Goal: Task Accomplishment & Management: Use online tool/utility

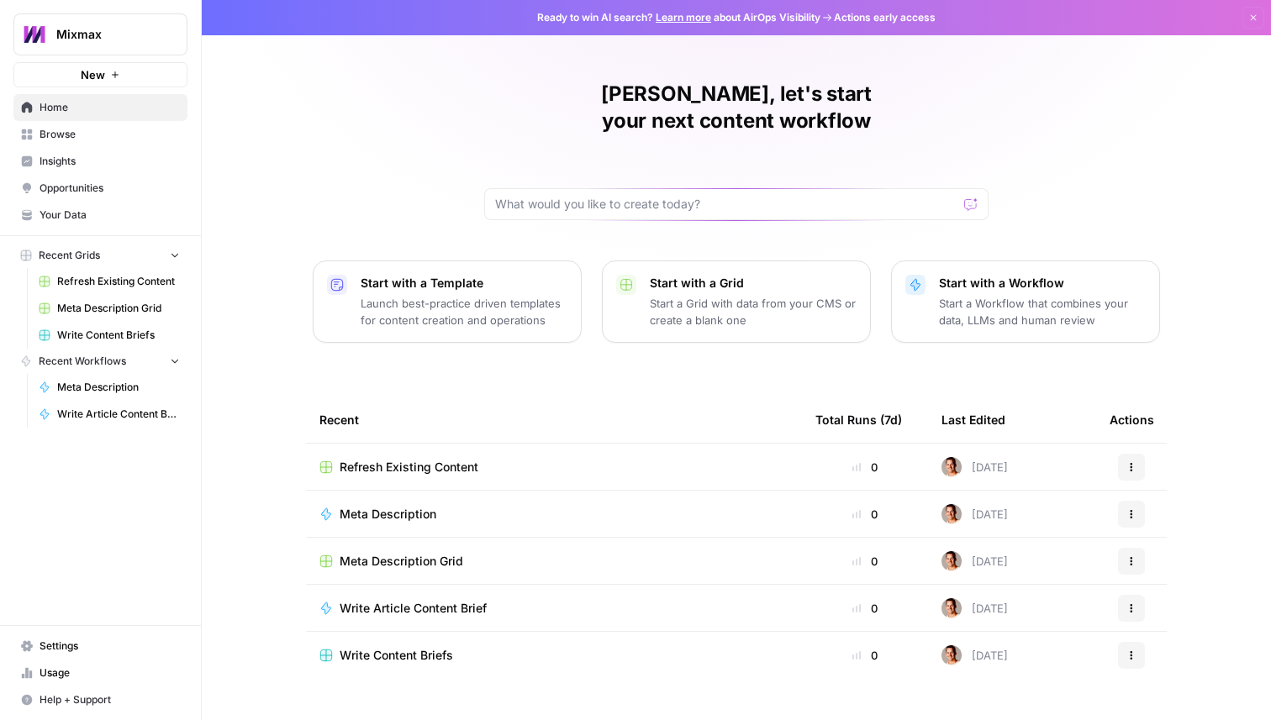
click at [91, 644] on span "Settings" at bounding box center [110, 646] width 140 height 15
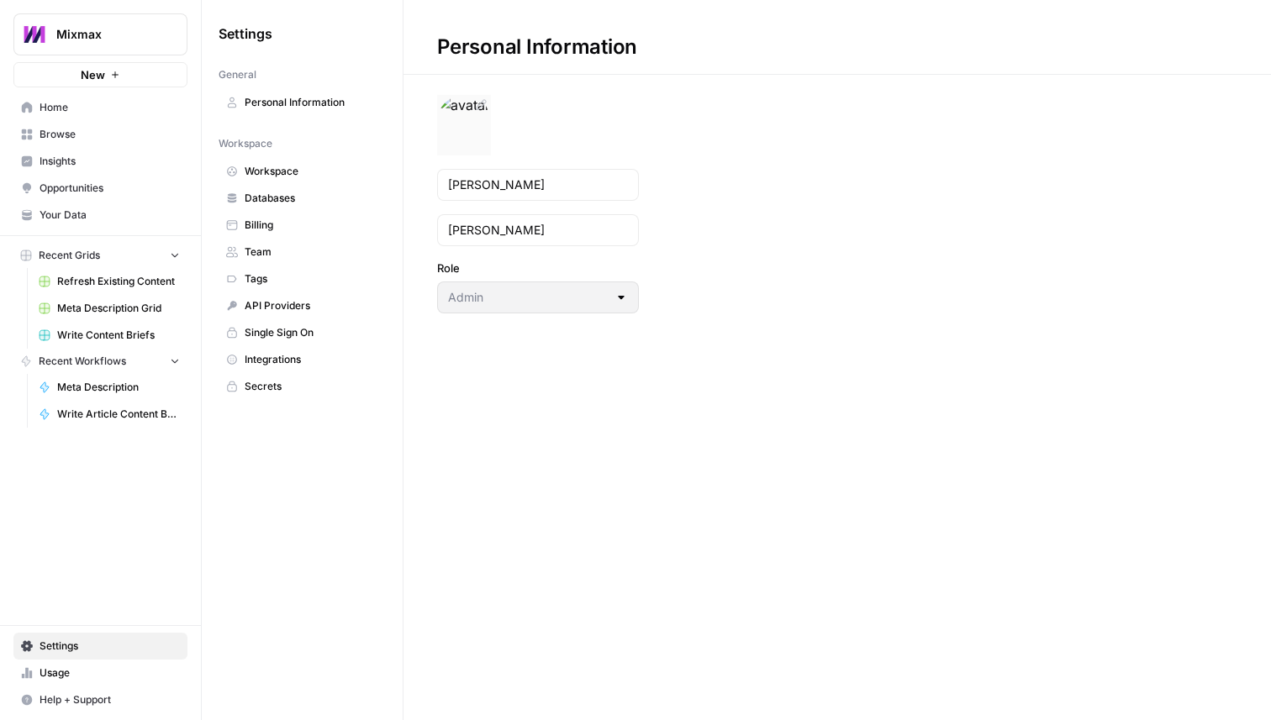
click at [473, 107] on img at bounding box center [463, 122] width 53 height 54
click at [296, 181] on link "Workspace" at bounding box center [302, 171] width 167 height 27
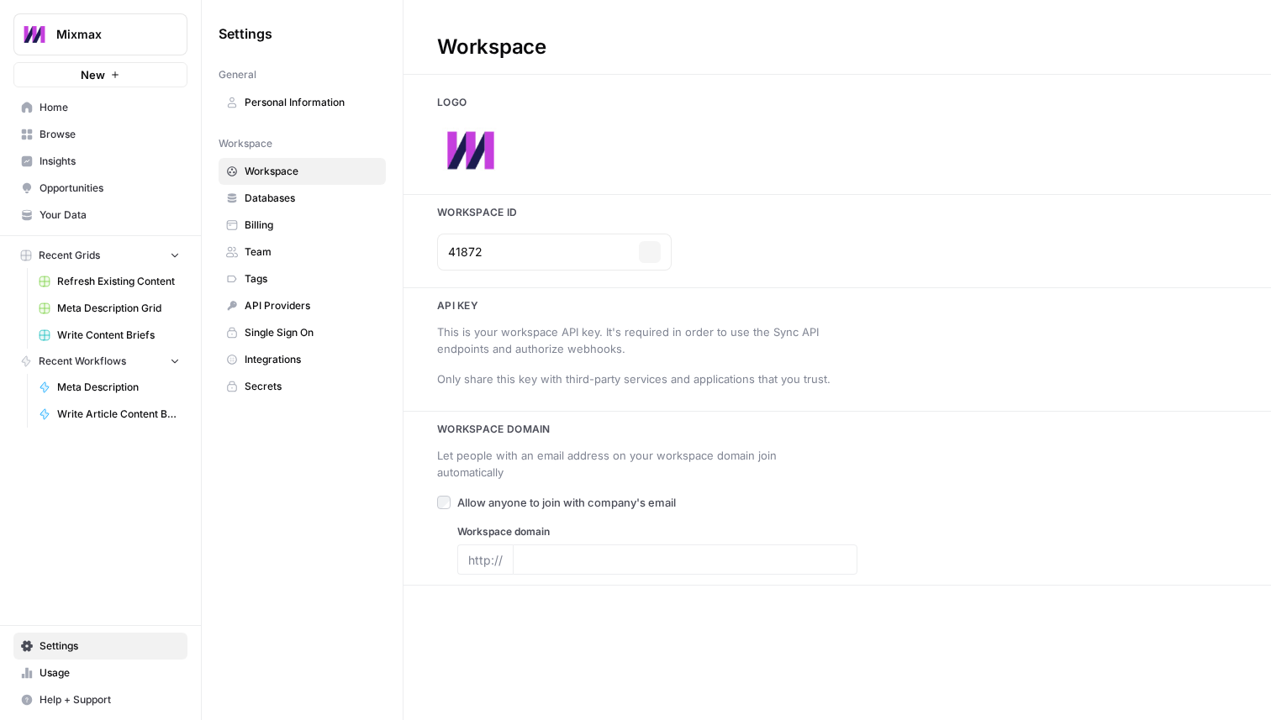
type input "[DOMAIN_NAME]"
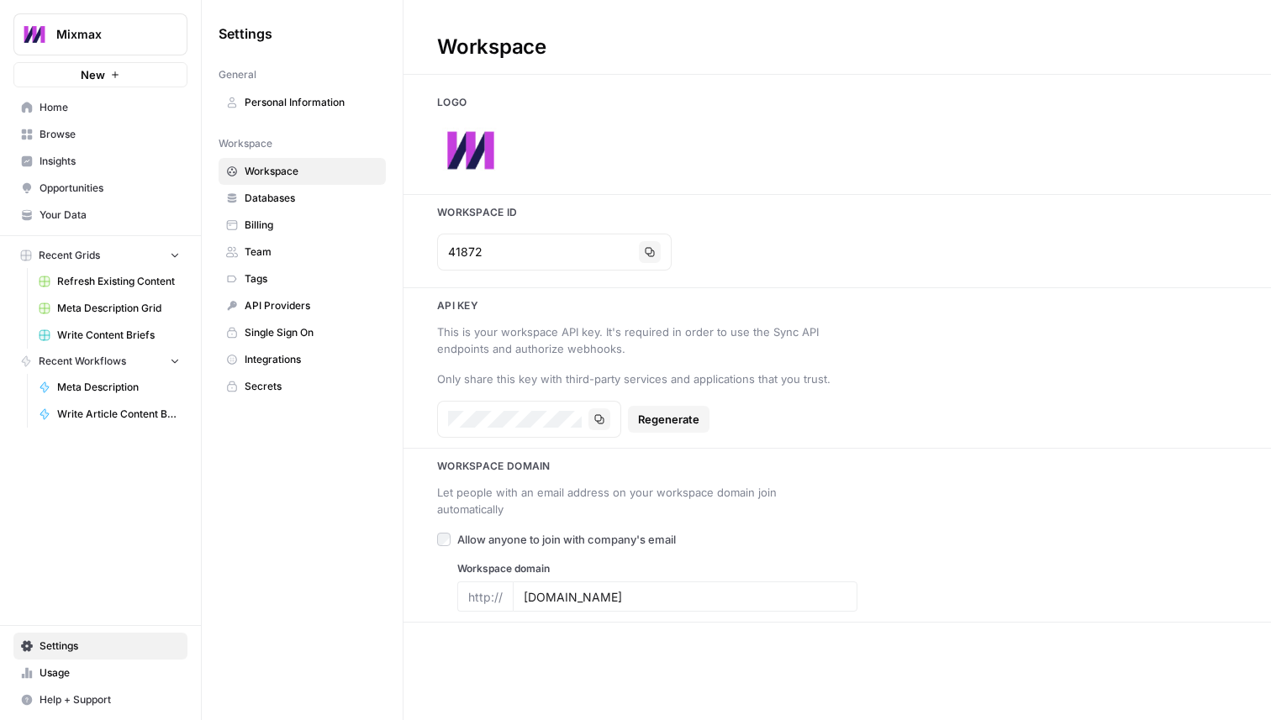
click at [313, 200] on span "Databases" at bounding box center [312, 198] width 134 height 15
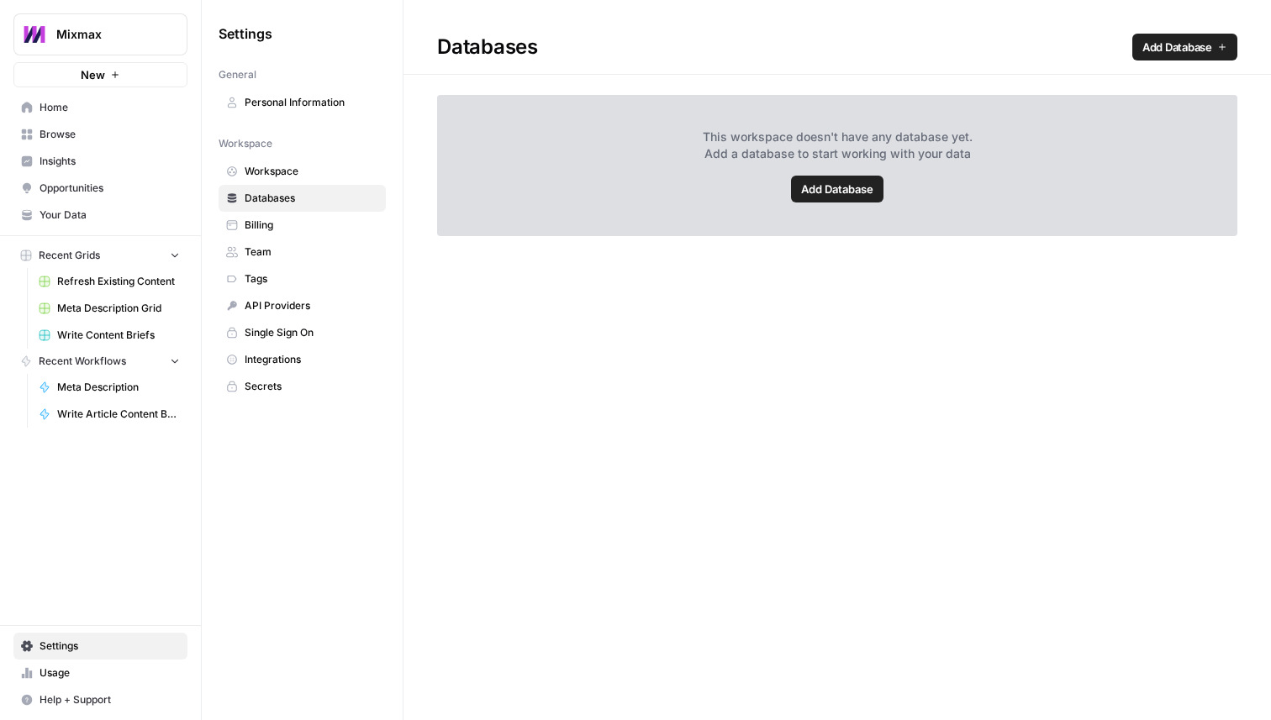
click at [843, 192] on span "Add Database" at bounding box center [837, 189] width 72 height 17
click at [287, 234] on link "Billing" at bounding box center [302, 225] width 167 height 27
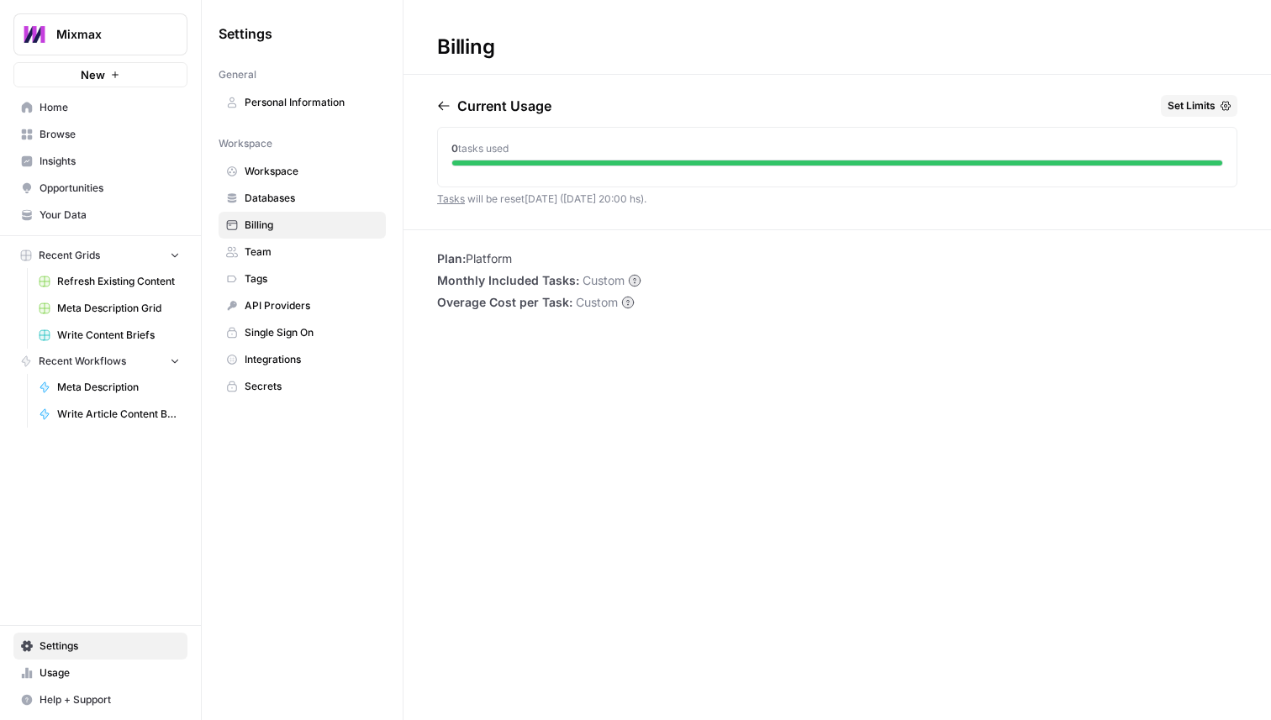
click at [287, 261] on link "Team" at bounding box center [302, 252] width 167 height 27
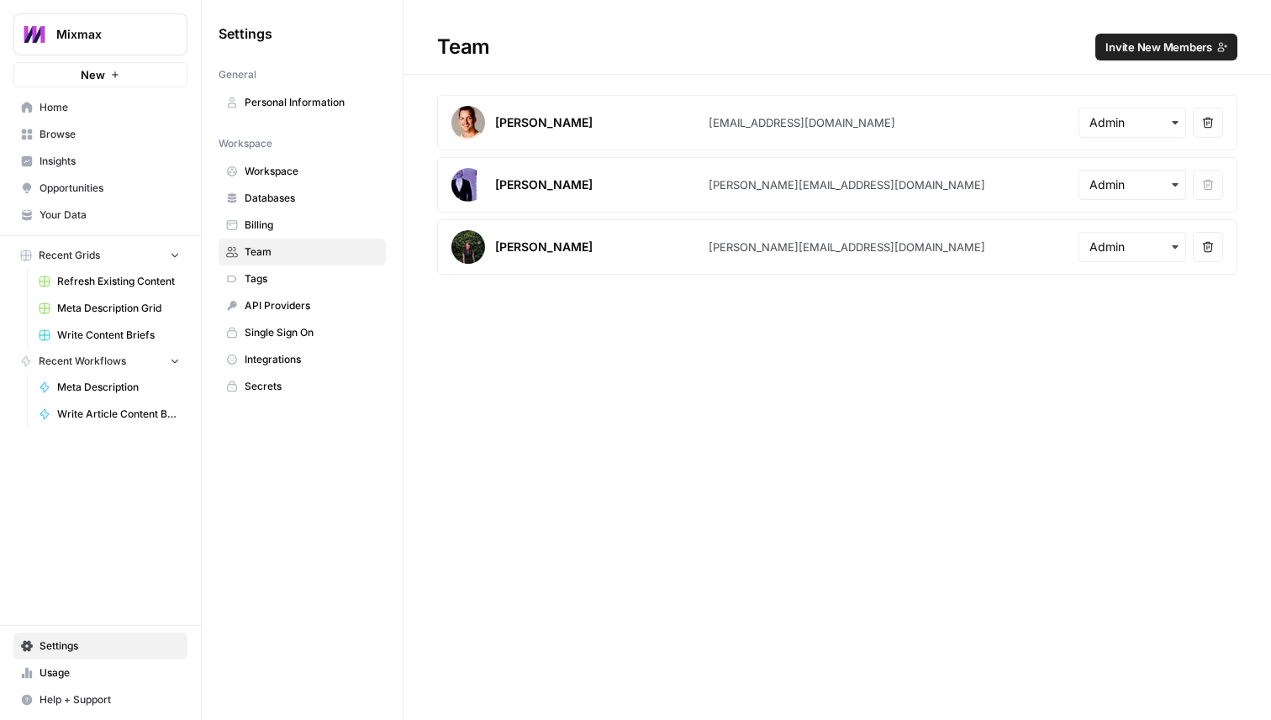
click at [287, 278] on span "Tags" at bounding box center [312, 278] width 134 height 15
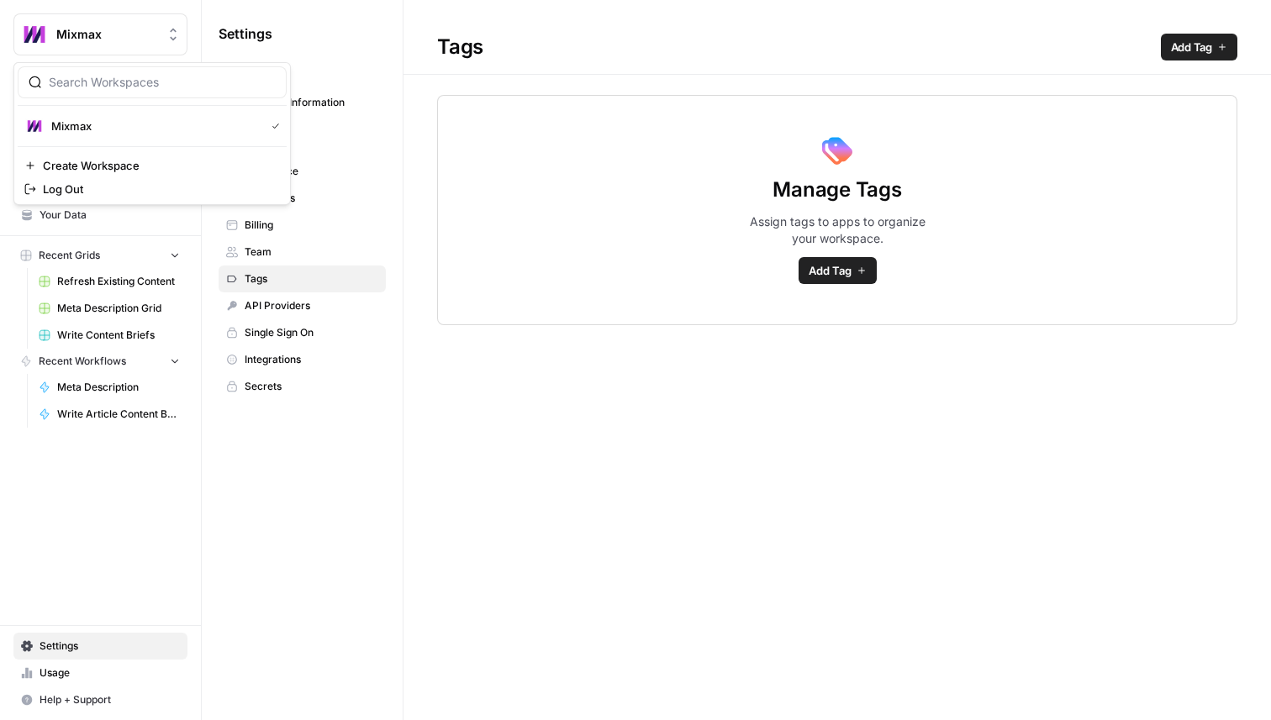
click at [140, 34] on span "Mixmax" at bounding box center [107, 34] width 102 height 17
click at [118, 128] on span "Mixmax" at bounding box center [154, 126] width 207 height 17
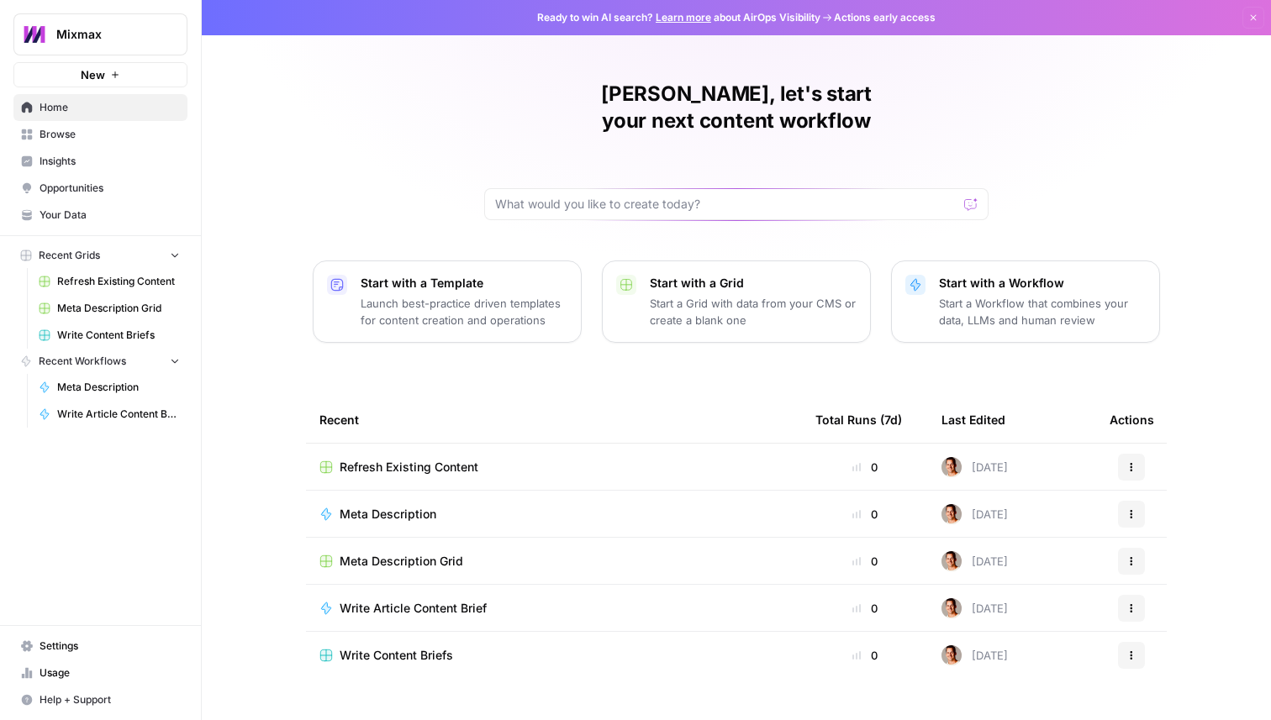
click at [96, 210] on span "Your Data" at bounding box center [110, 215] width 140 height 15
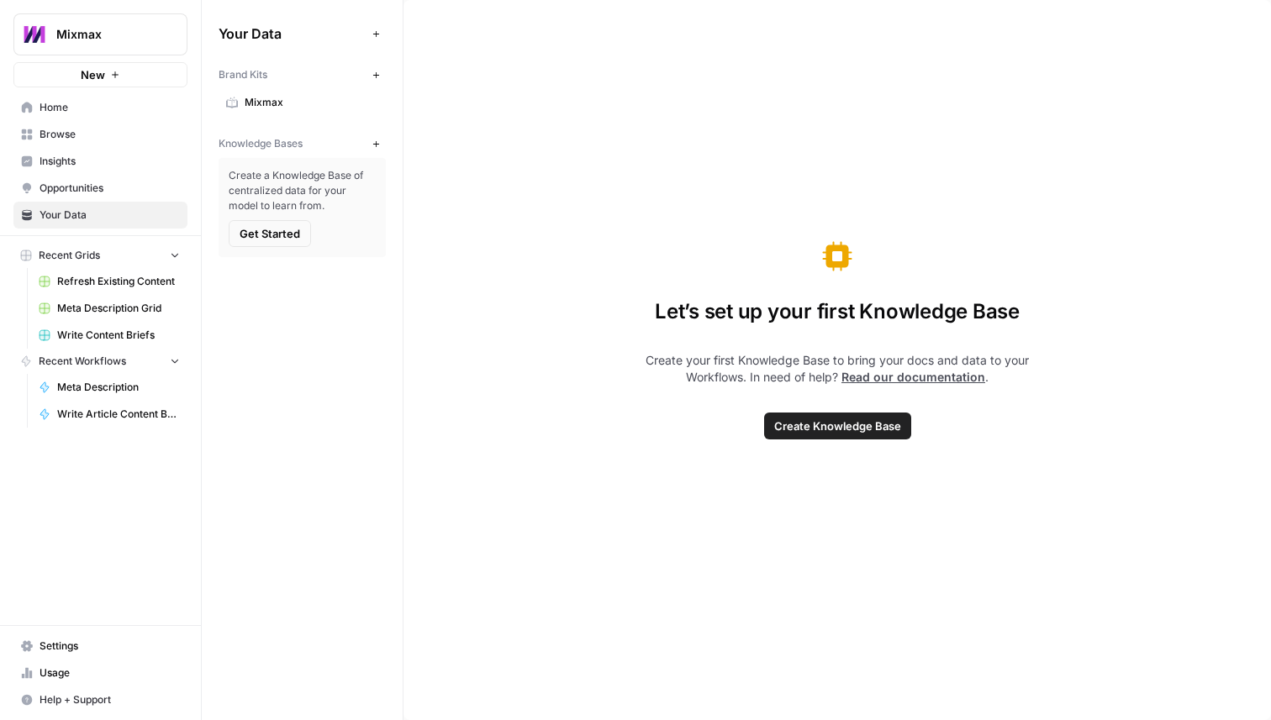
click at [251, 103] on span "Mixmax" at bounding box center [312, 102] width 134 height 15
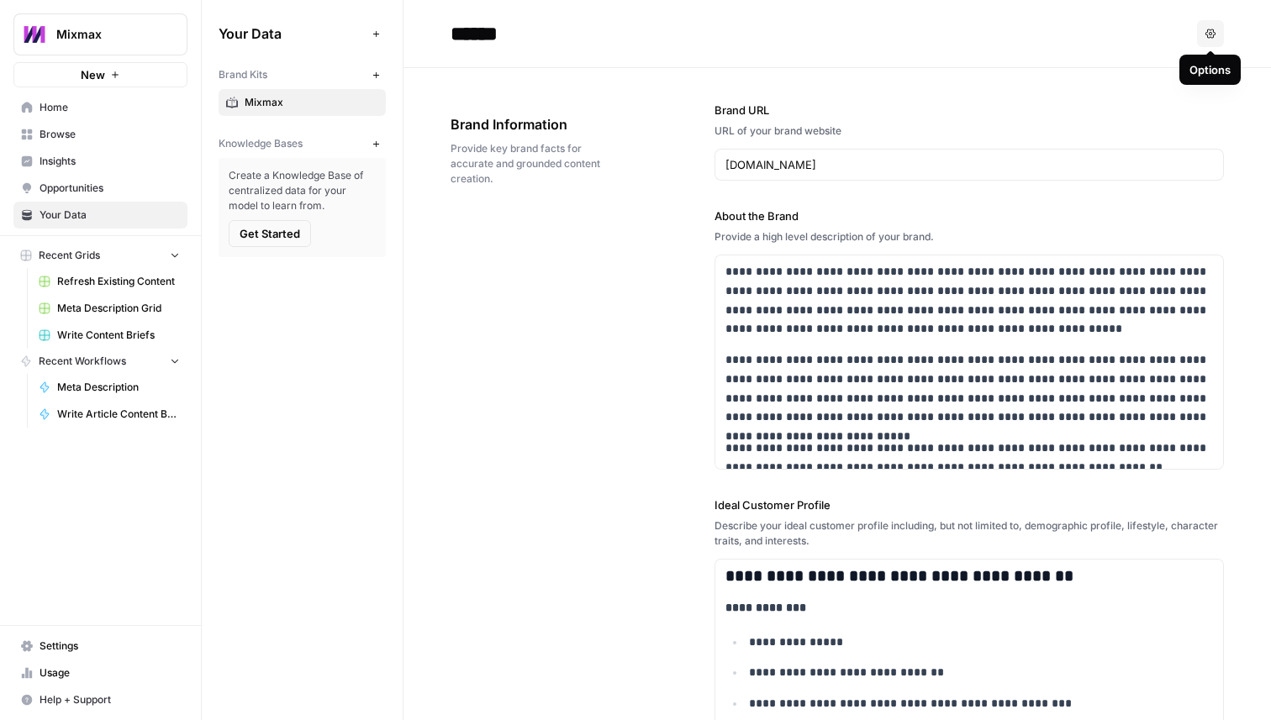
click at [1211, 31] on icon "button" at bounding box center [1210, 34] width 10 height 10
click at [983, 26] on div "******" at bounding box center [820, 33] width 740 height 27
click at [278, 232] on span "Get Started" at bounding box center [270, 233] width 61 height 17
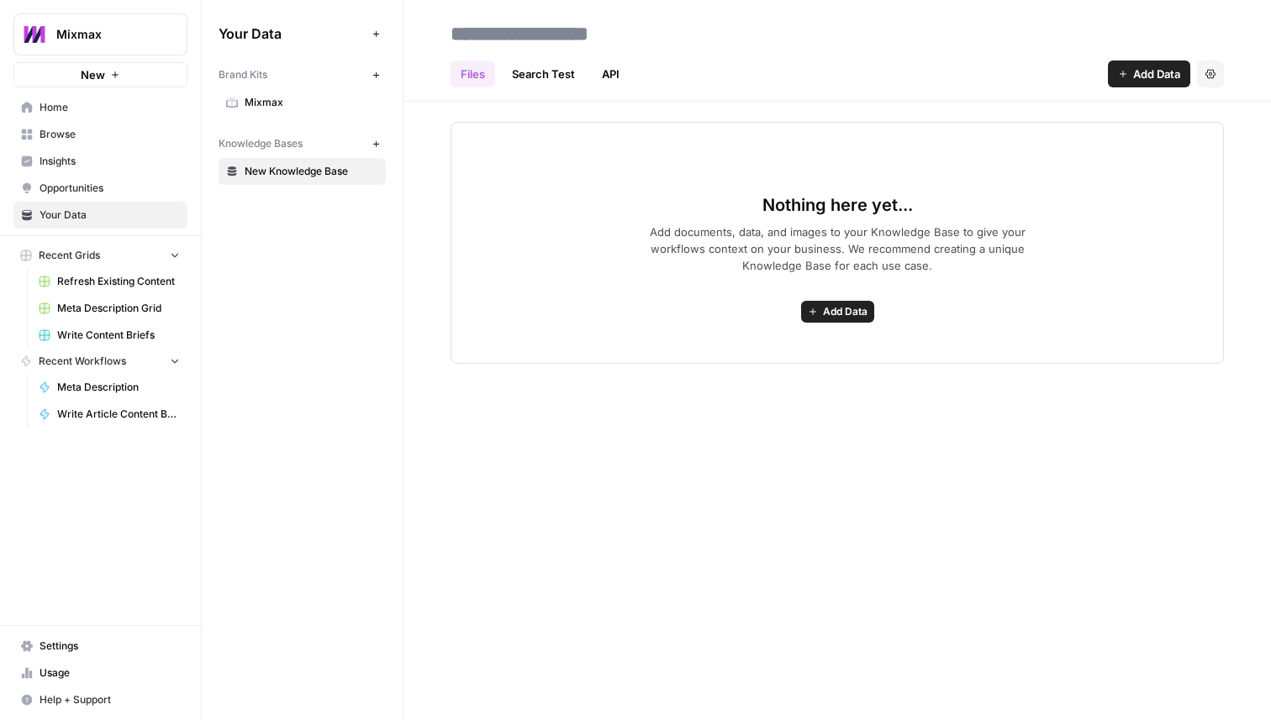
click at [837, 298] on div "Nothing here yet... Add documents, data, and images to your Knowledge Base to g…" at bounding box center [836, 243] width 773 height 242
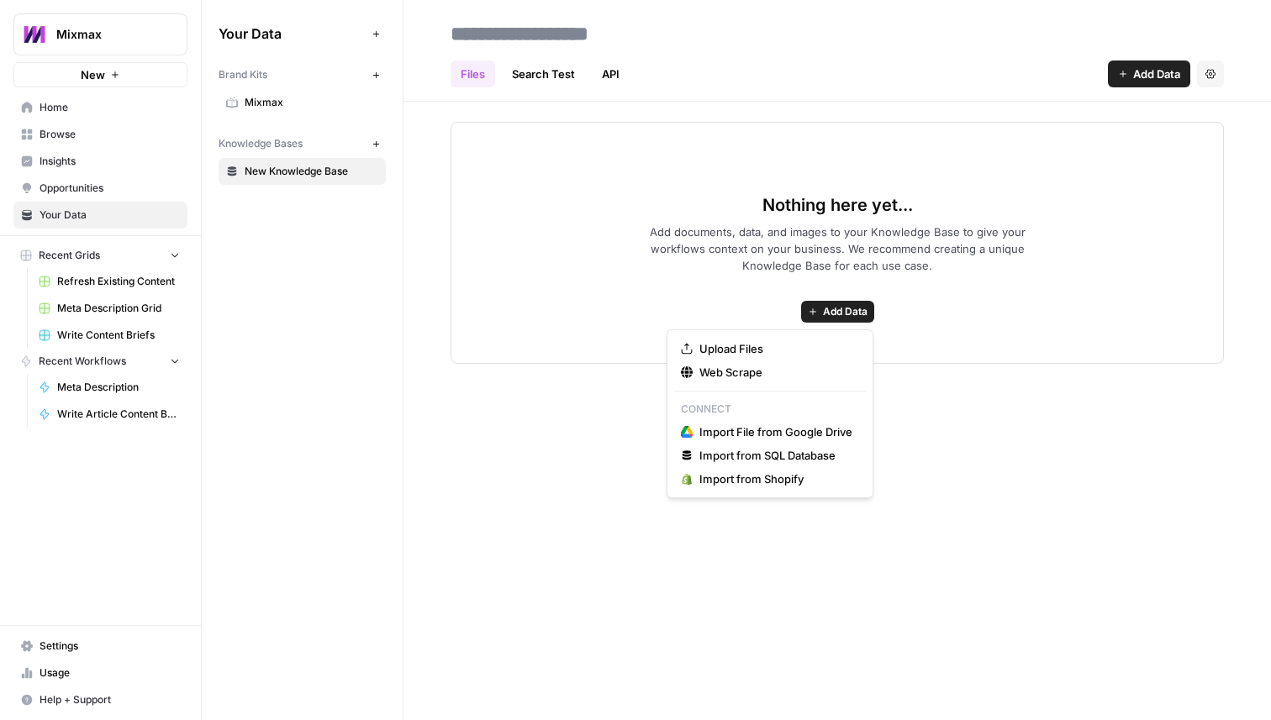
click at [840, 314] on span "Add Data" at bounding box center [845, 311] width 45 height 15
click at [1026, 297] on div "Nothing here yet... Add documents, data, and images to your Knowledge Base to g…" at bounding box center [836, 243] width 773 height 242
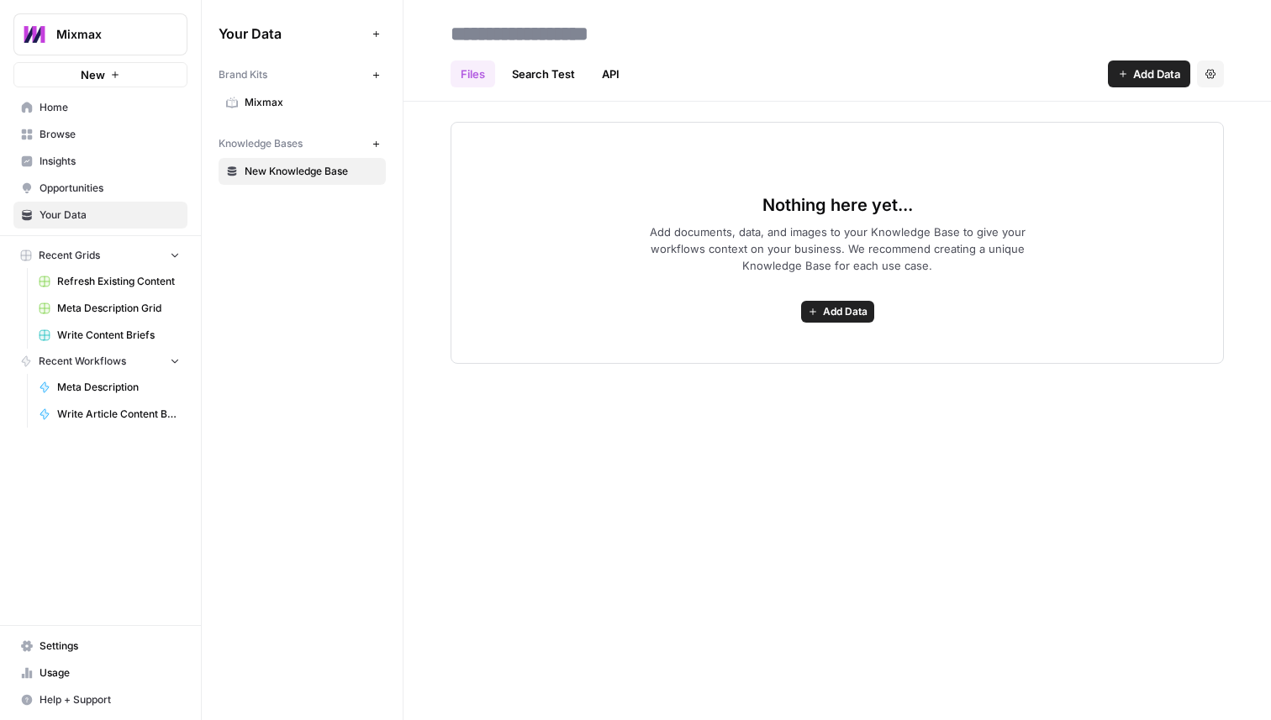
click at [543, 71] on link "Search Test" at bounding box center [543, 74] width 83 height 27
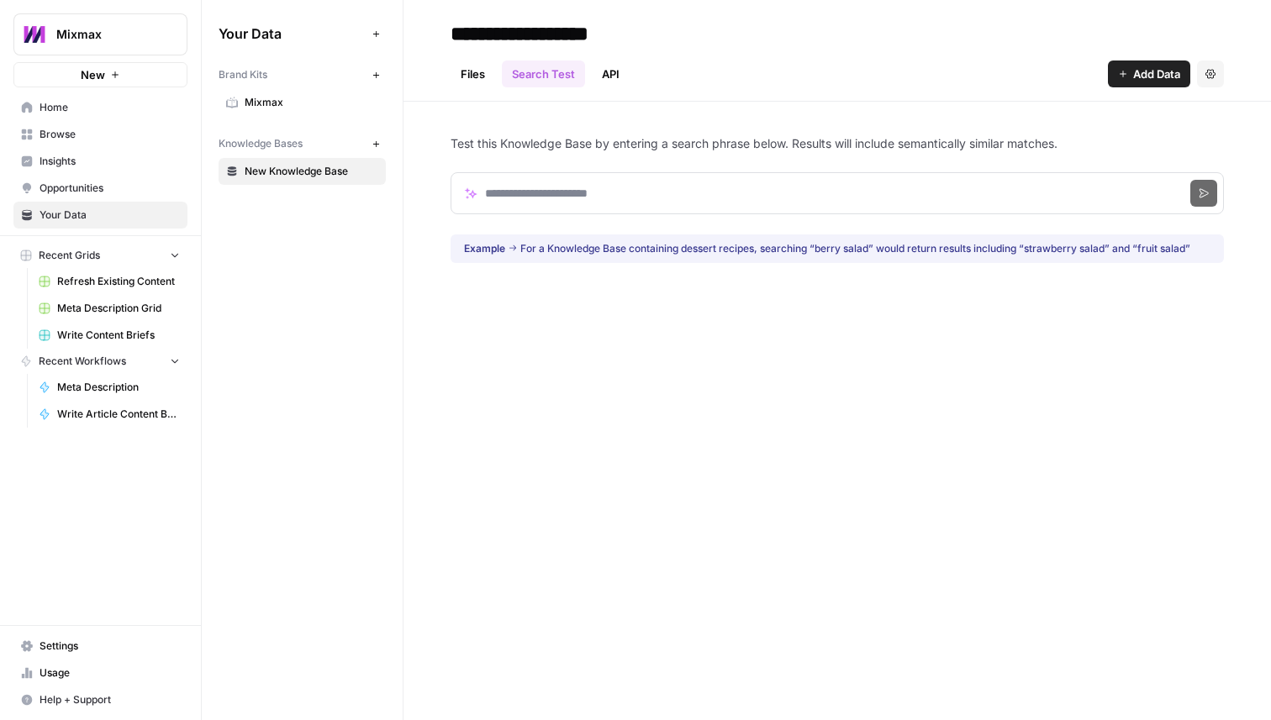
click at [607, 73] on link "API" at bounding box center [611, 74] width 38 height 27
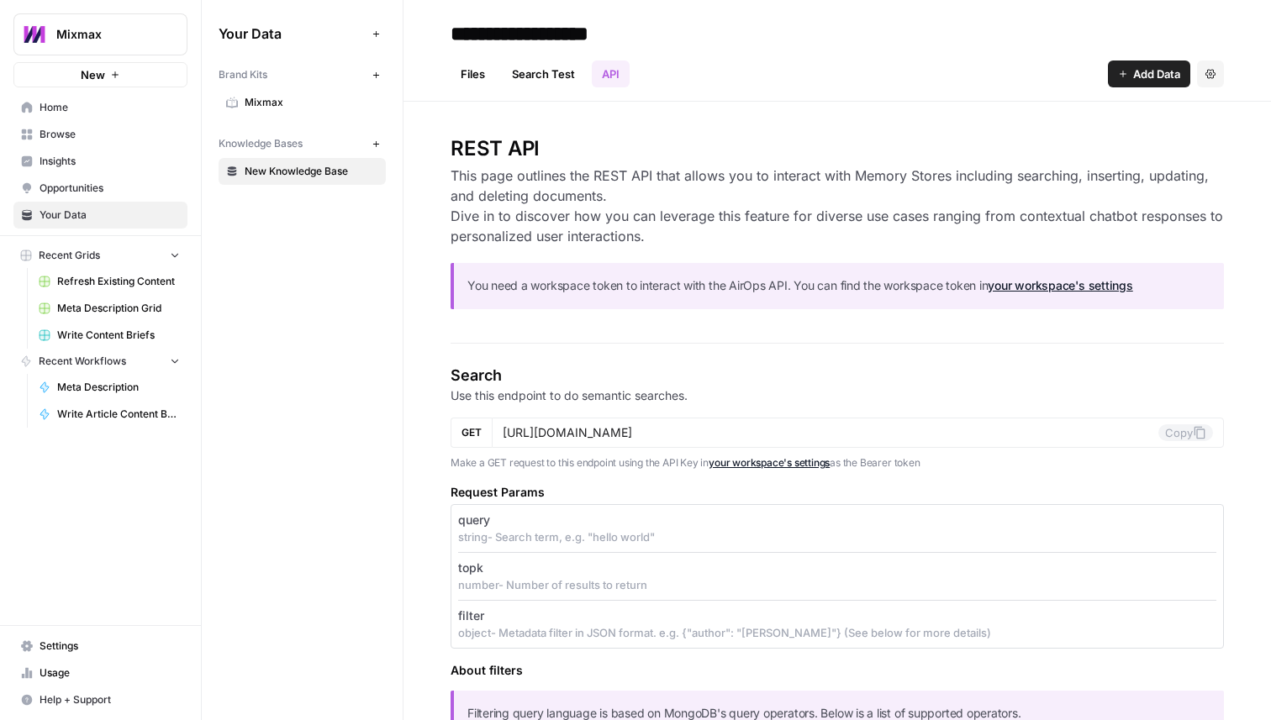
click at [474, 71] on link "Files" at bounding box center [472, 74] width 45 height 27
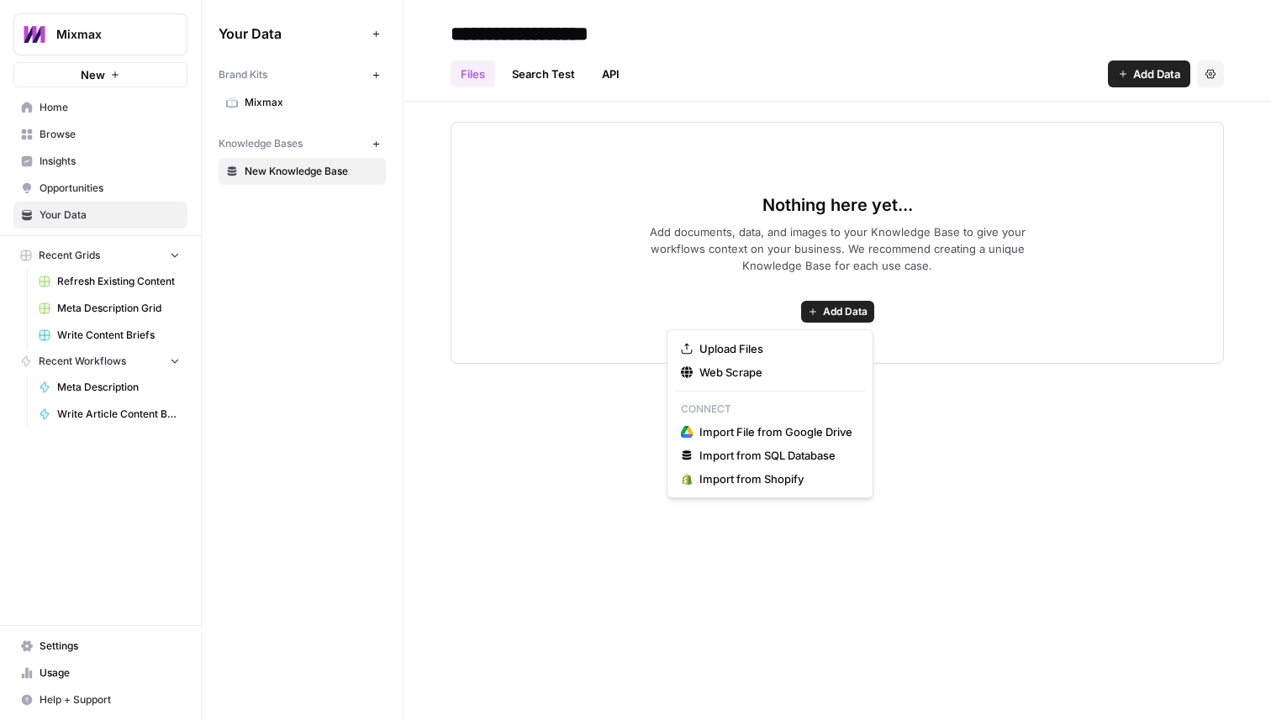
click at [830, 316] on span "Add Data" at bounding box center [845, 311] width 45 height 15
click at [799, 370] on span "Web Scrape" at bounding box center [775, 372] width 153 height 17
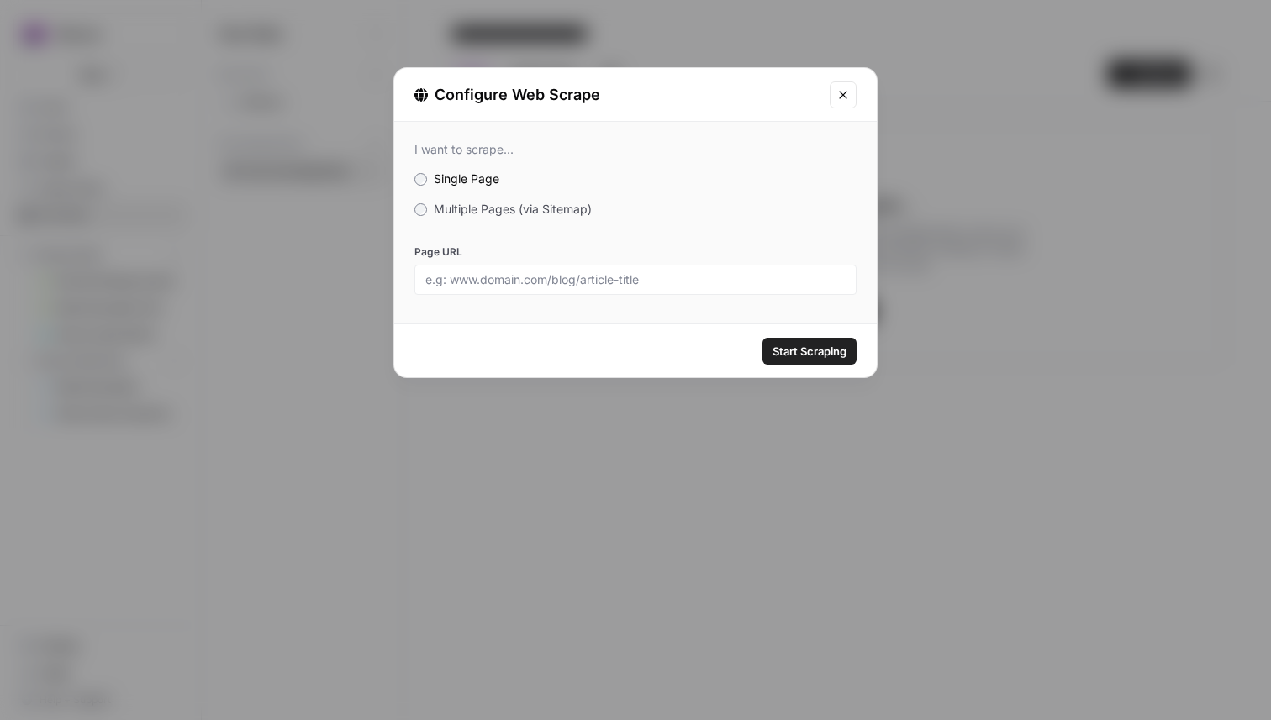
click at [550, 213] on span "Multiple Pages (via Sitemap)" at bounding box center [513, 209] width 158 height 14
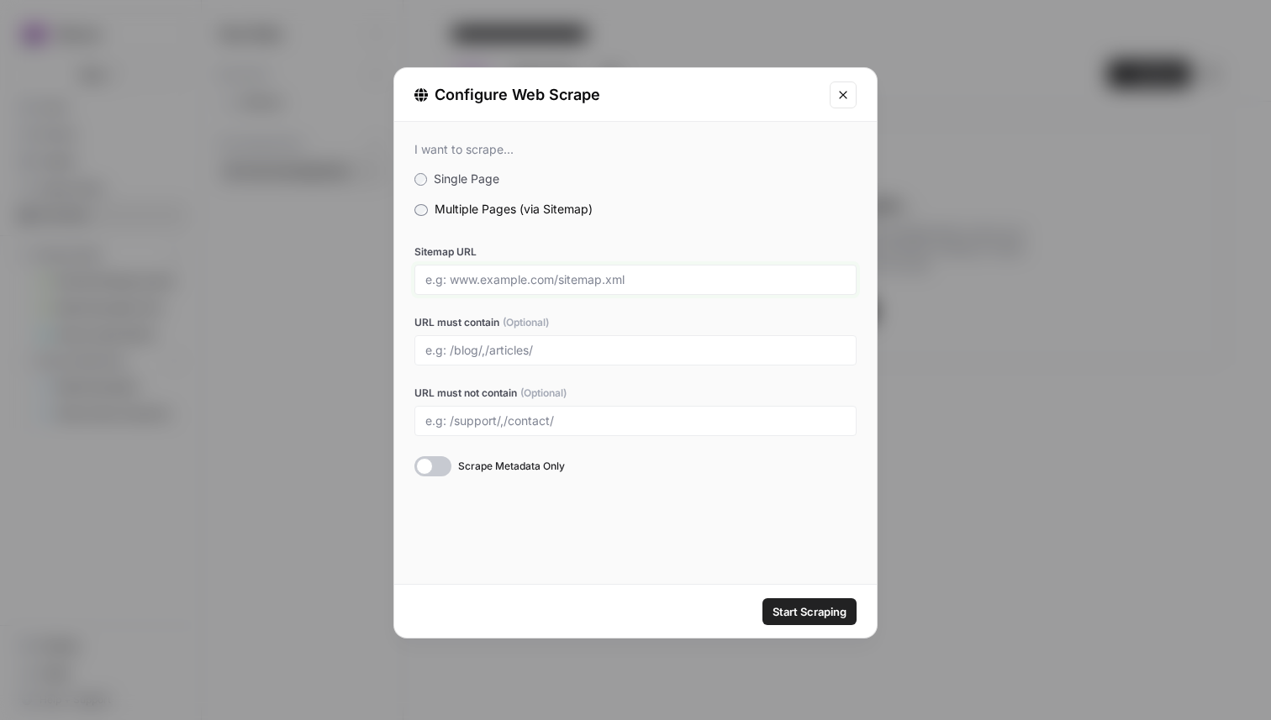
click at [514, 283] on input "Sitemap URL" at bounding box center [635, 279] width 420 height 15
paste input "https://www.mixmax.com/sitemap.xml"
type input "https://www.mixmax.com/sitemap.xml"
click at [470, 422] on input "URL must not contain (Optional)" at bounding box center [635, 421] width 420 height 15
click at [788, 611] on span "Start Scraping" at bounding box center [809, 611] width 74 height 17
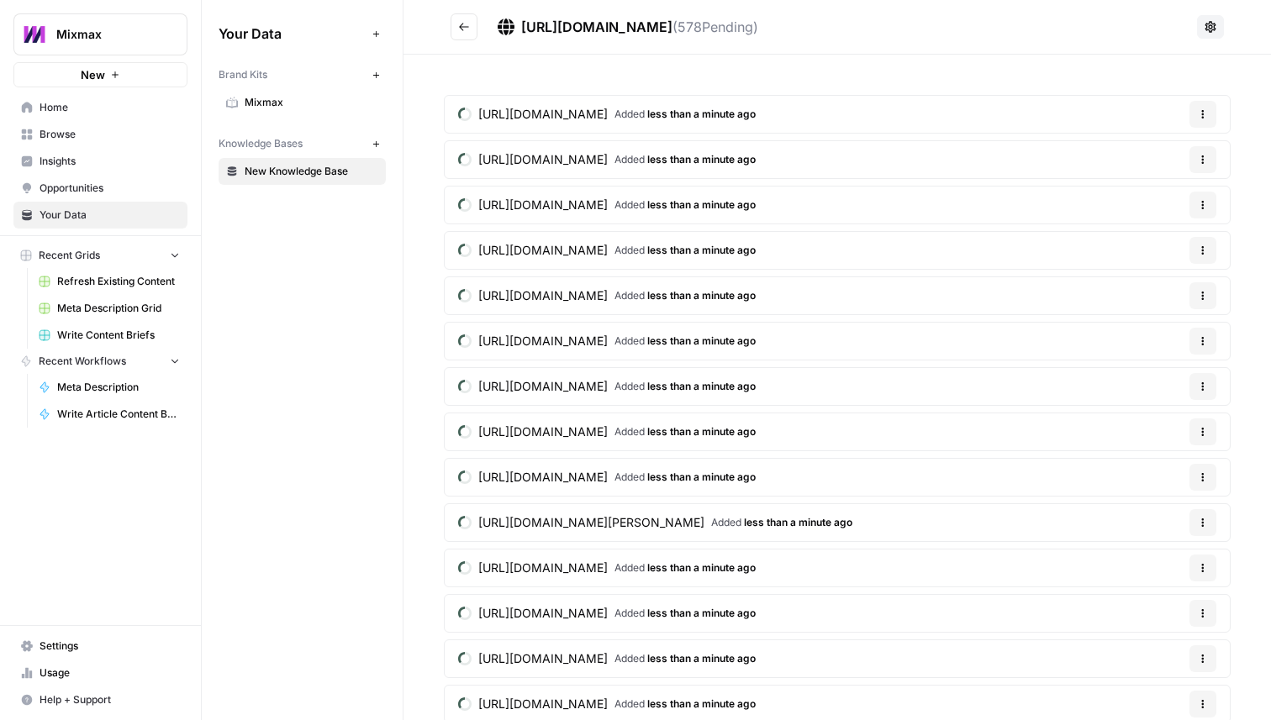
click at [1209, 28] on icon at bounding box center [1210, 26] width 11 height 11
click at [991, 38] on h2 "https://www.mixmax.com/sitemap.xml ( 578 Pending)" at bounding box center [820, 26] width 740 height 27
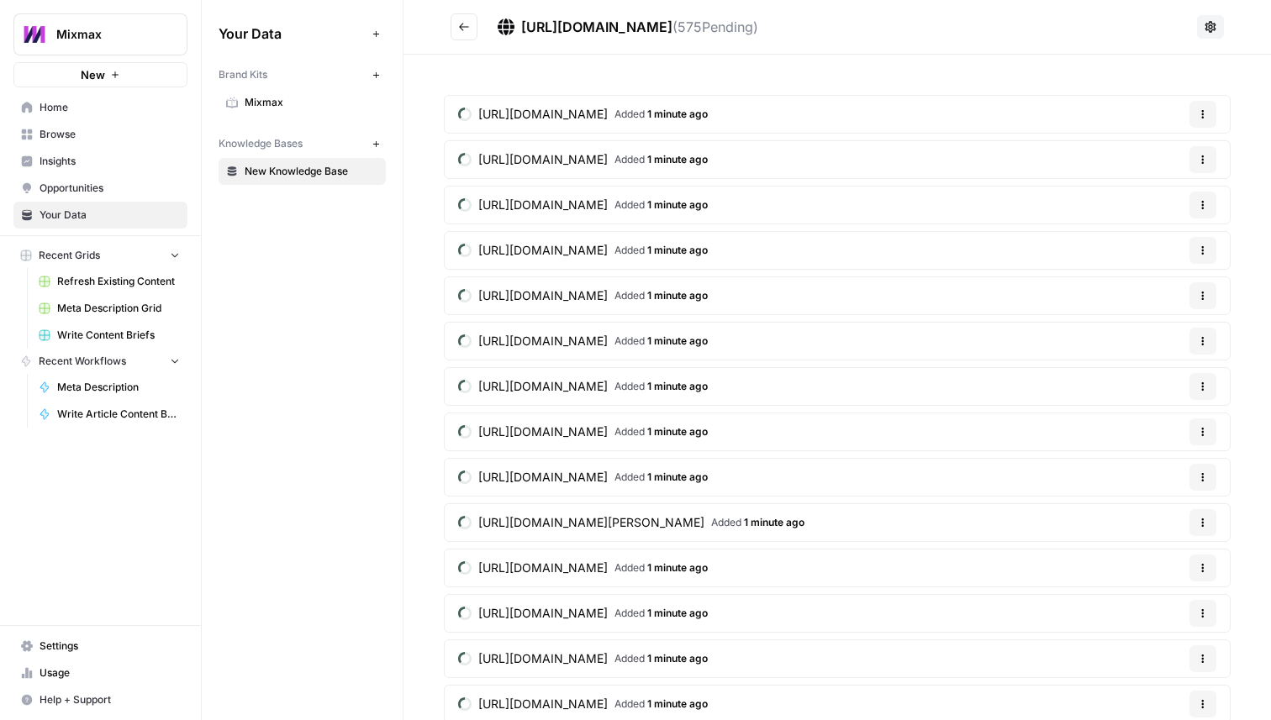
click at [308, 97] on span "Mixmax" at bounding box center [312, 102] width 134 height 15
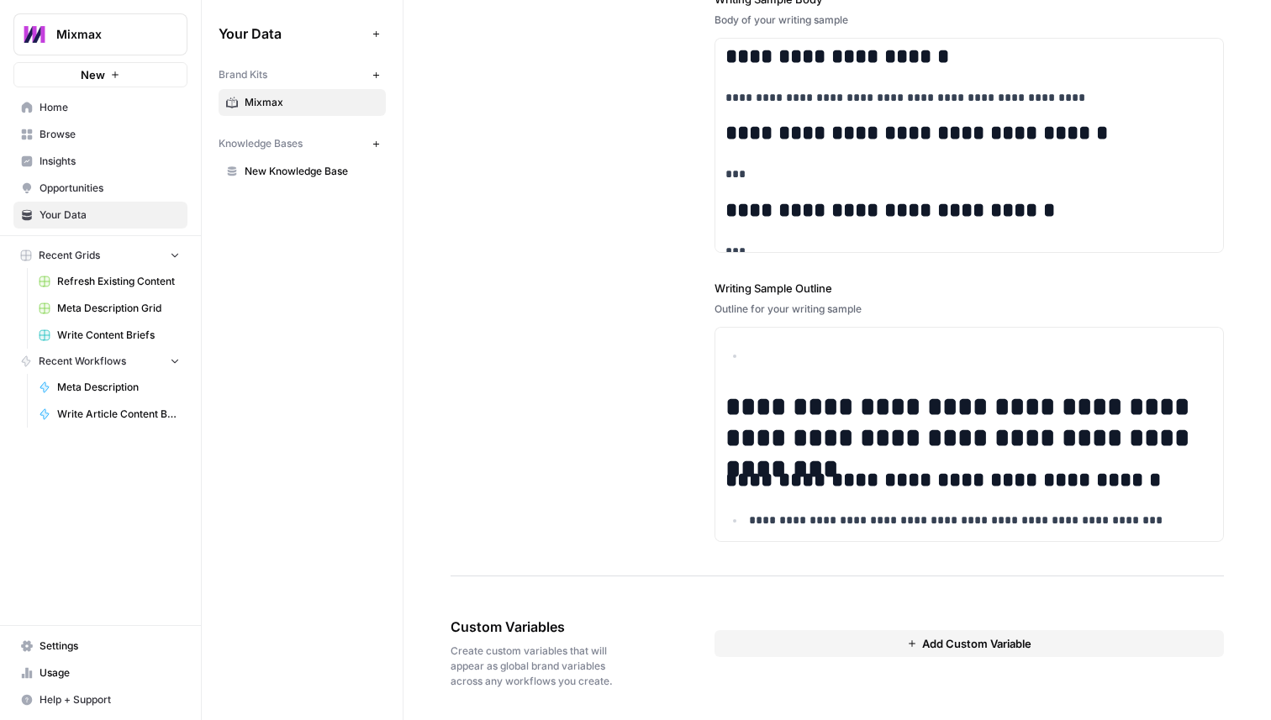
scroll to position [2667, 0]
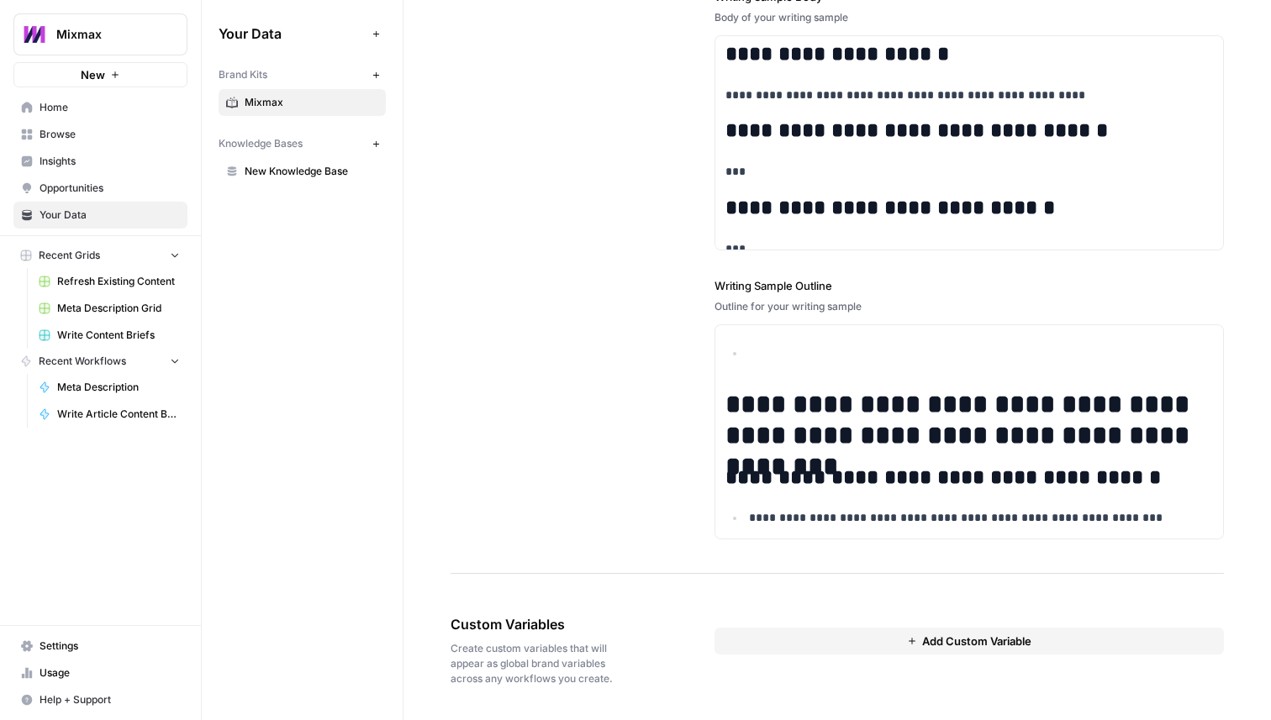
click at [745, 641] on button "Add Custom Variable" at bounding box center [968, 641] width 509 height 27
click at [1193, 639] on span "Delete" at bounding box center [1186, 639] width 31 height 15
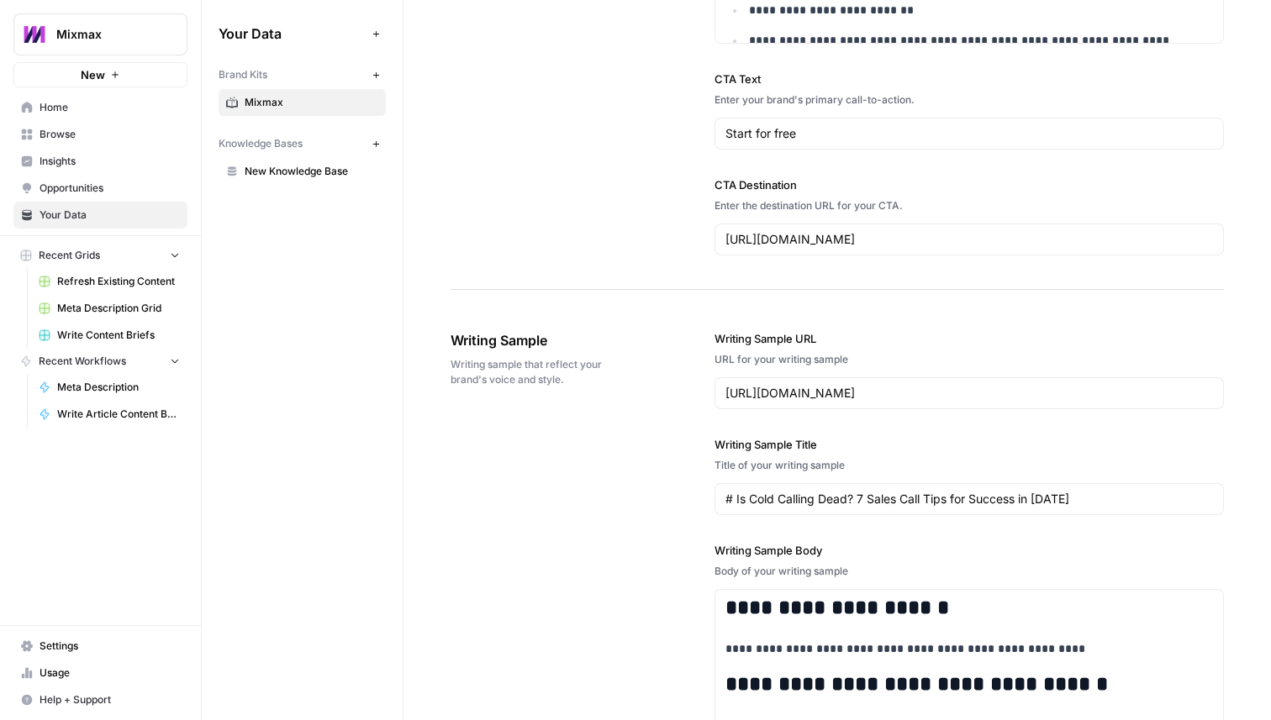
scroll to position [2107, 0]
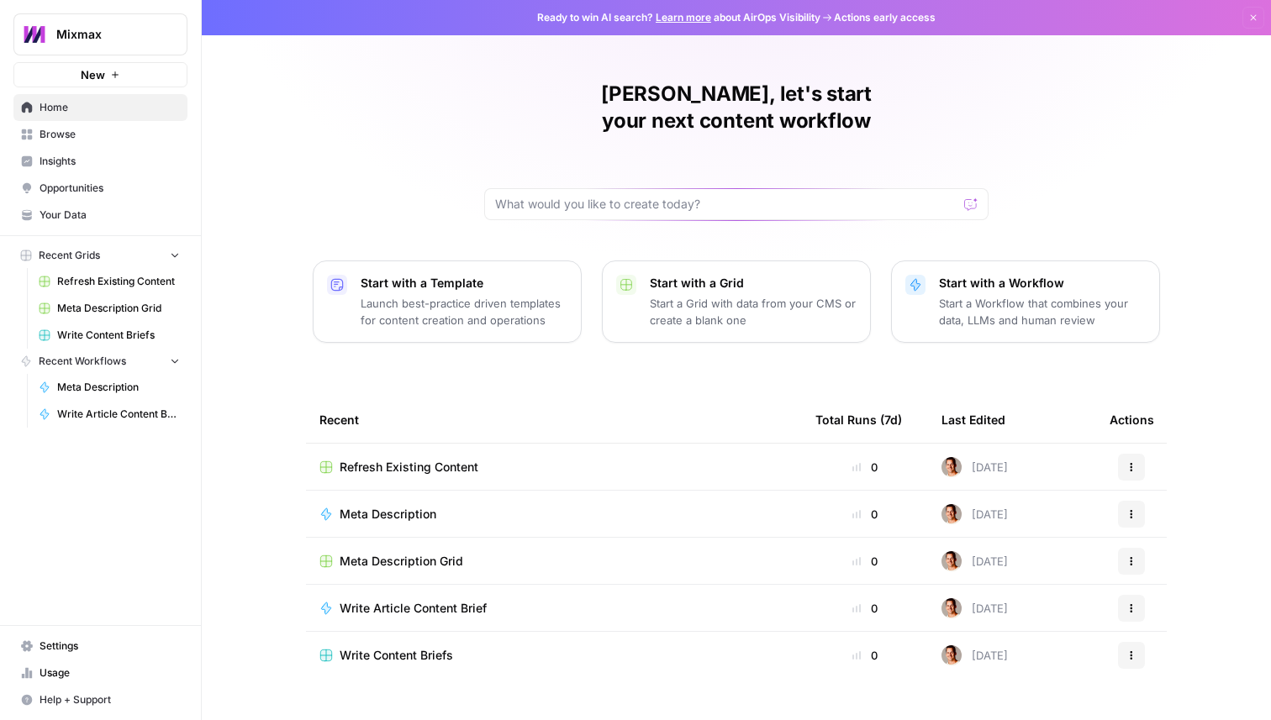
click at [690, 18] on link "Learn more" at bounding box center [683, 17] width 55 height 13
click at [97, 211] on span "Your Data" at bounding box center [110, 215] width 140 height 15
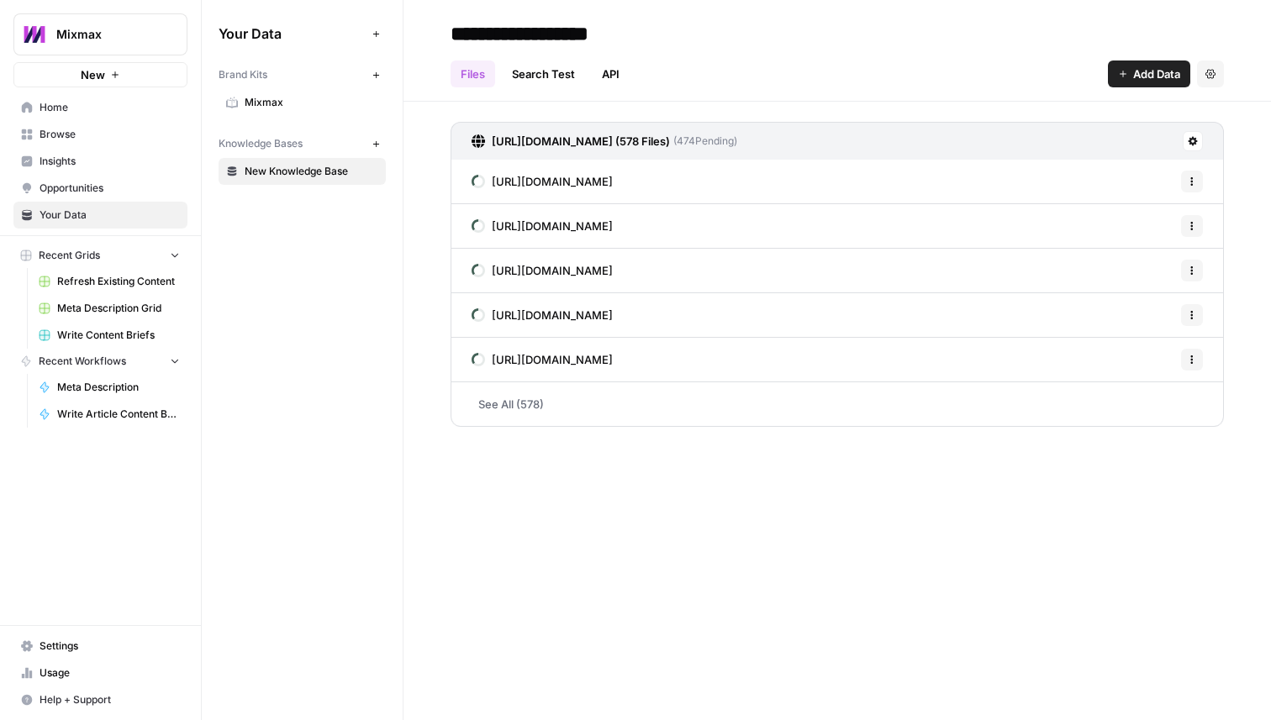
click at [990, 66] on button "Settings" at bounding box center [1210, 74] width 27 height 27
click at [990, 142] on icon at bounding box center [1193, 141] width 10 height 10
click at [551, 77] on link "Search Test" at bounding box center [543, 74] width 83 height 27
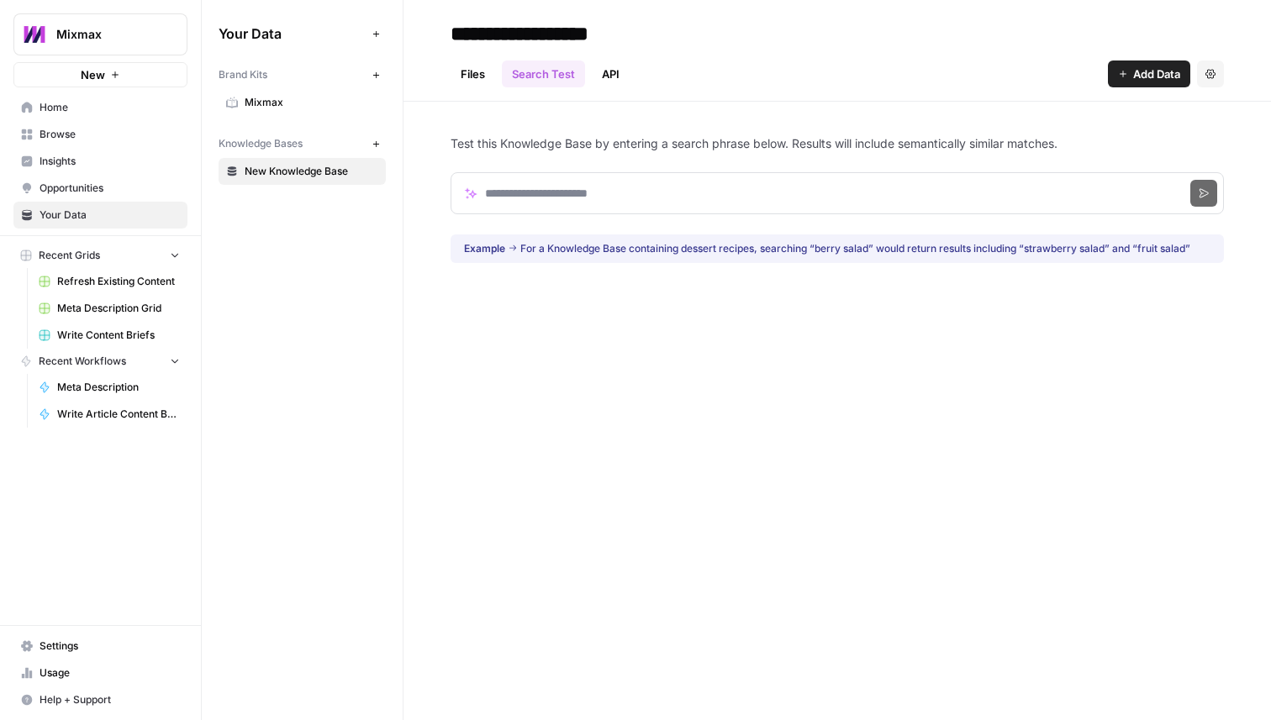
click at [603, 72] on link "API" at bounding box center [611, 74] width 38 height 27
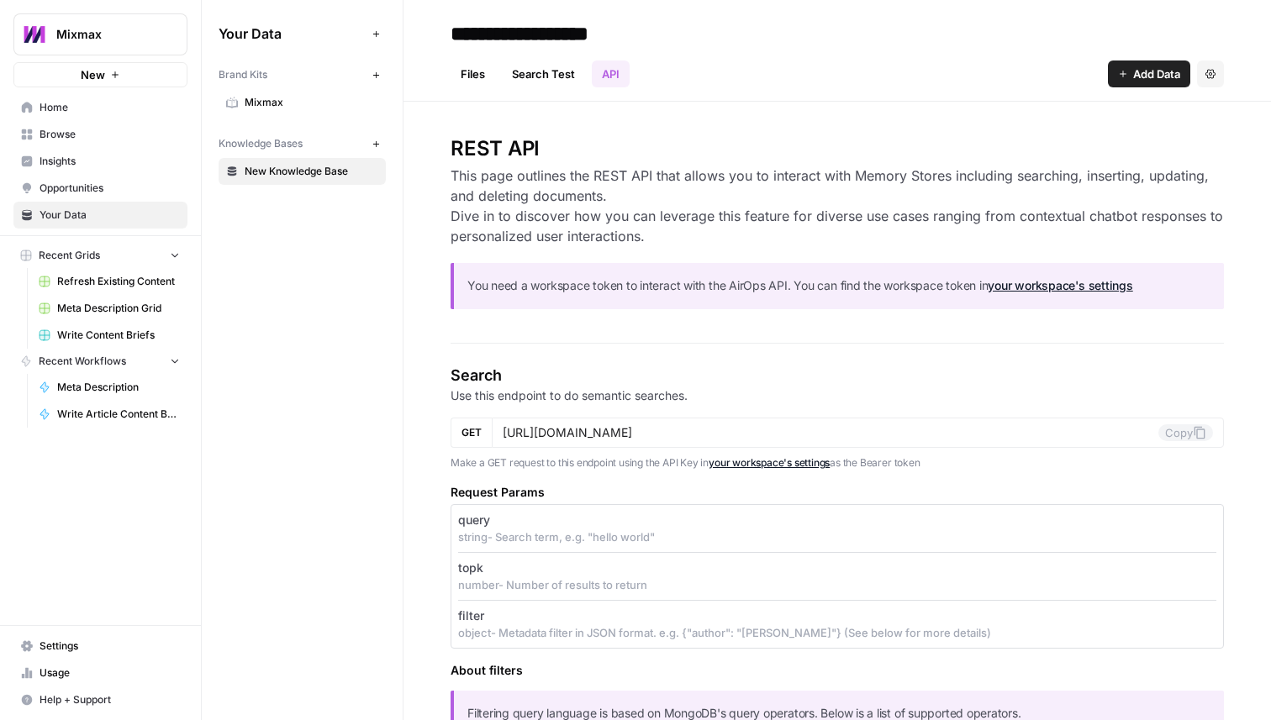
click at [561, 70] on link "Search Test" at bounding box center [543, 74] width 83 height 27
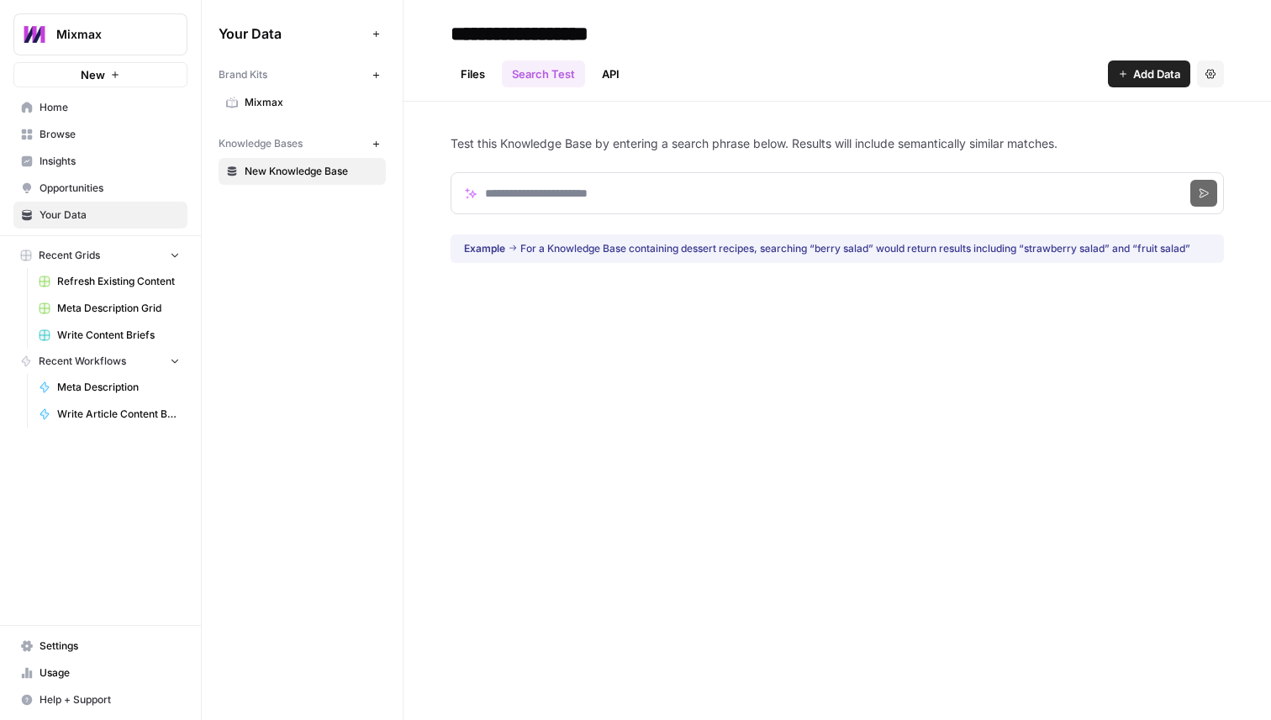
click at [474, 79] on link "Files" at bounding box center [472, 74] width 45 height 27
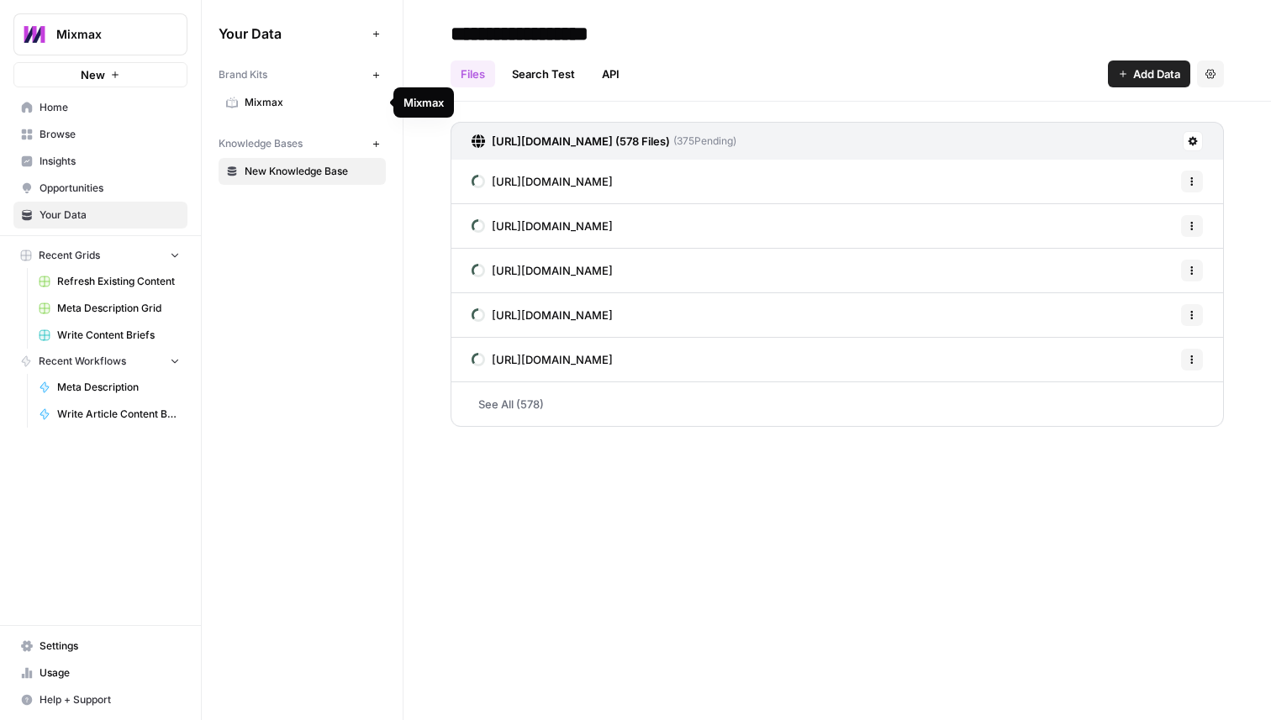
click at [256, 109] on span "Mixmax" at bounding box center [312, 102] width 134 height 15
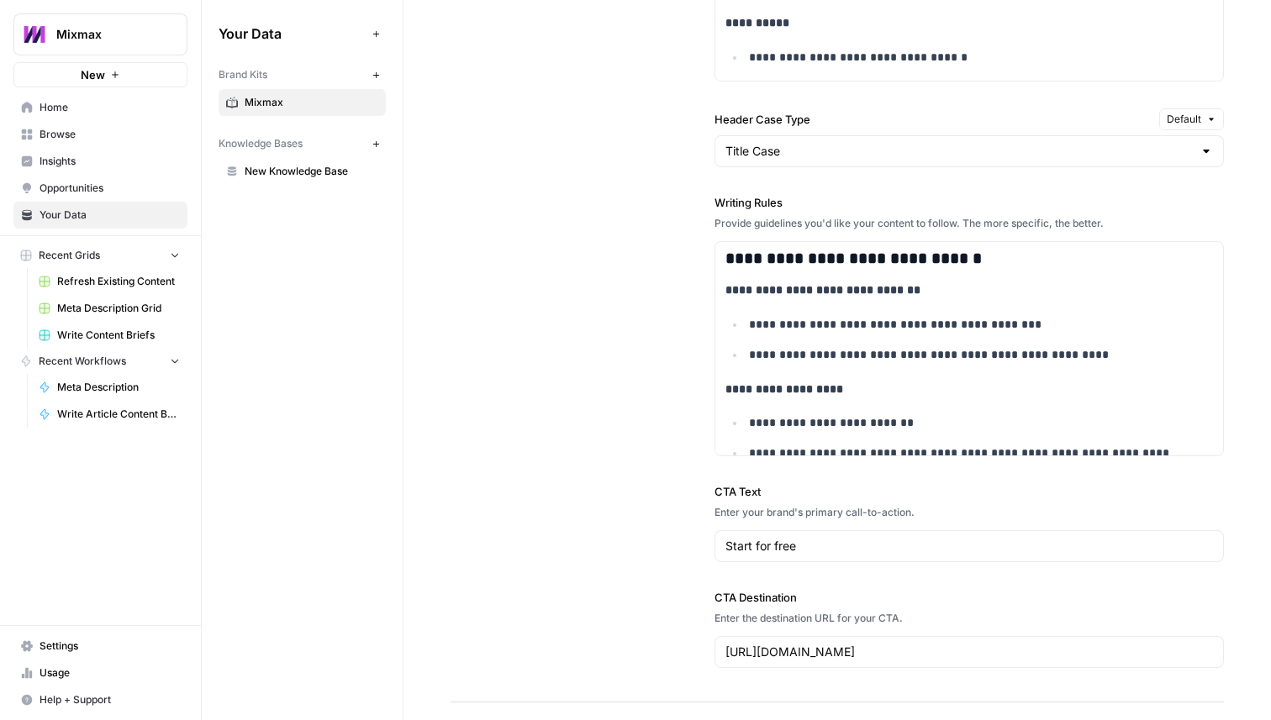
scroll to position [1734, 0]
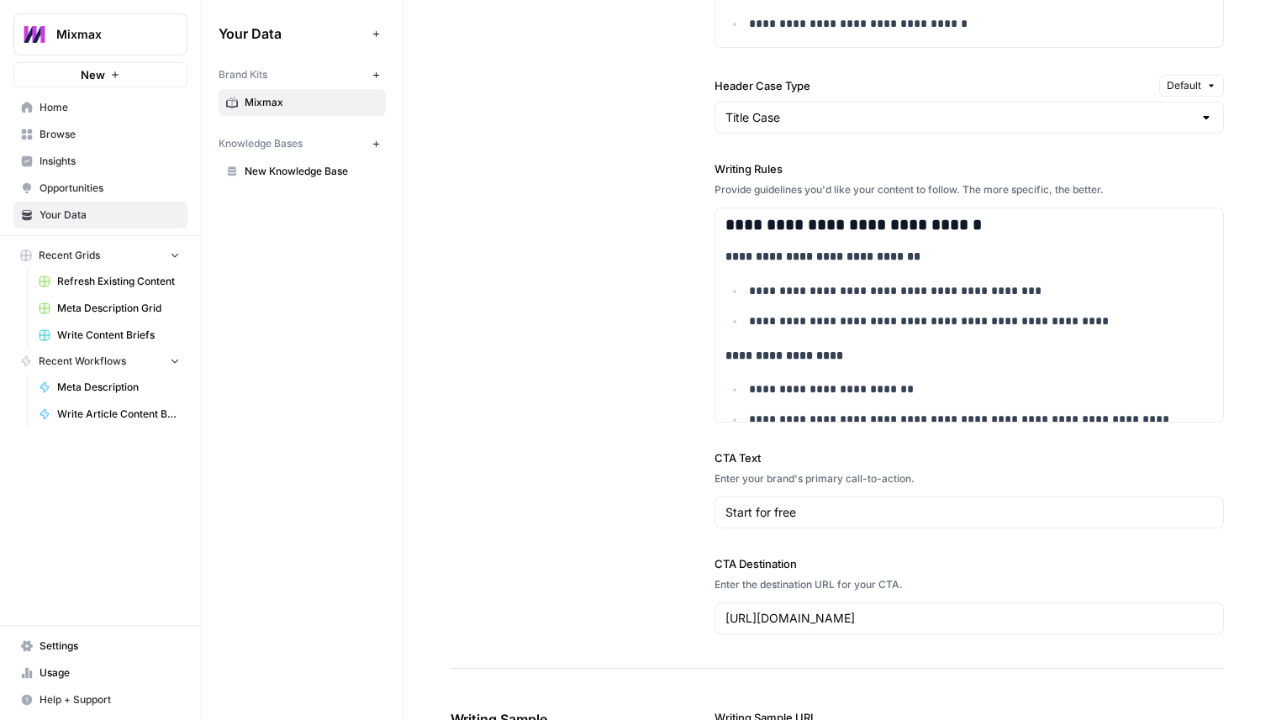
click at [990, 82] on span "Default" at bounding box center [1184, 85] width 34 height 15
click at [990, 71] on div "**********" at bounding box center [968, 111] width 509 height 1114
click at [990, 118] on div at bounding box center [1205, 117] width 13 height 17
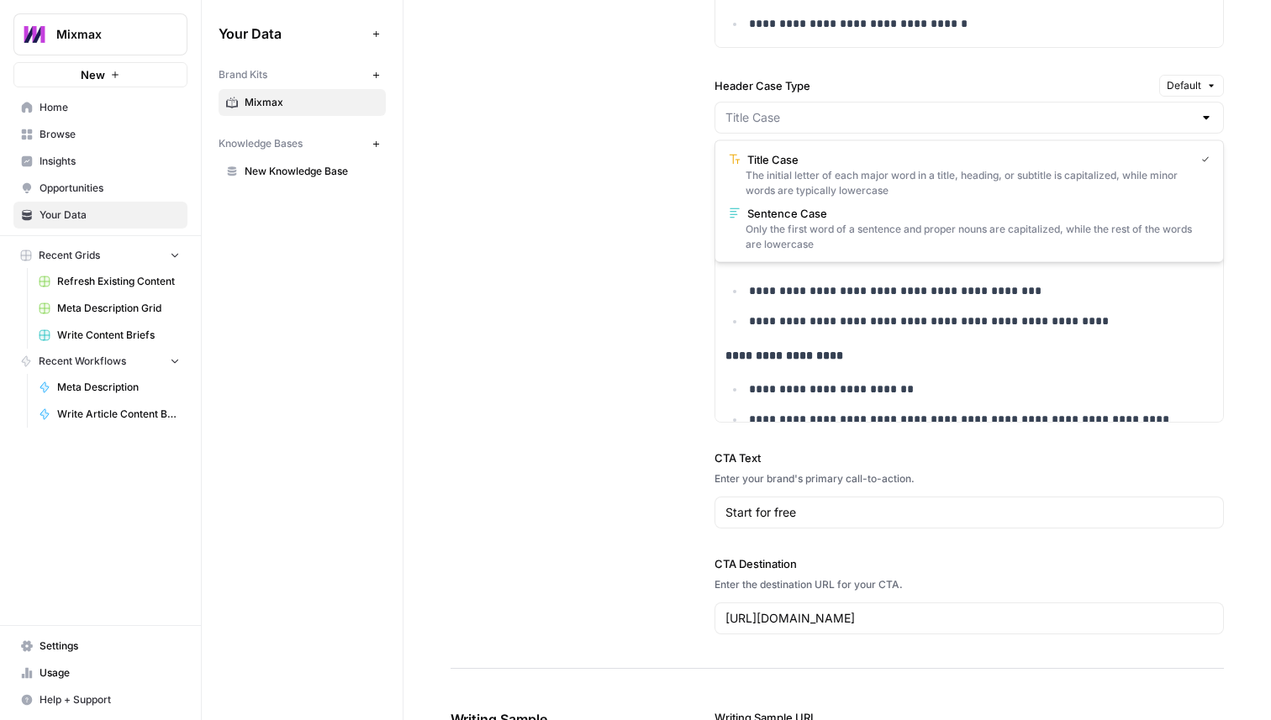
type input "Title Case"
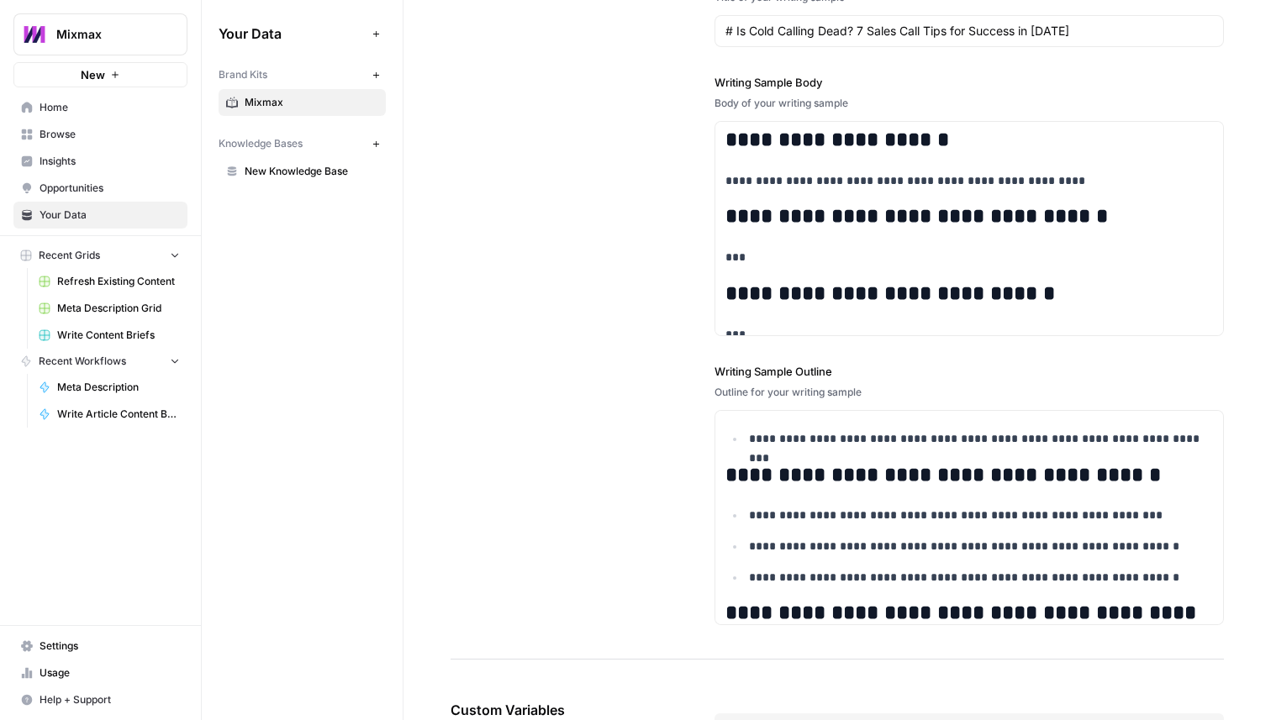
scroll to position [2581, 0]
click at [108, 651] on span "Settings" at bounding box center [110, 646] width 140 height 15
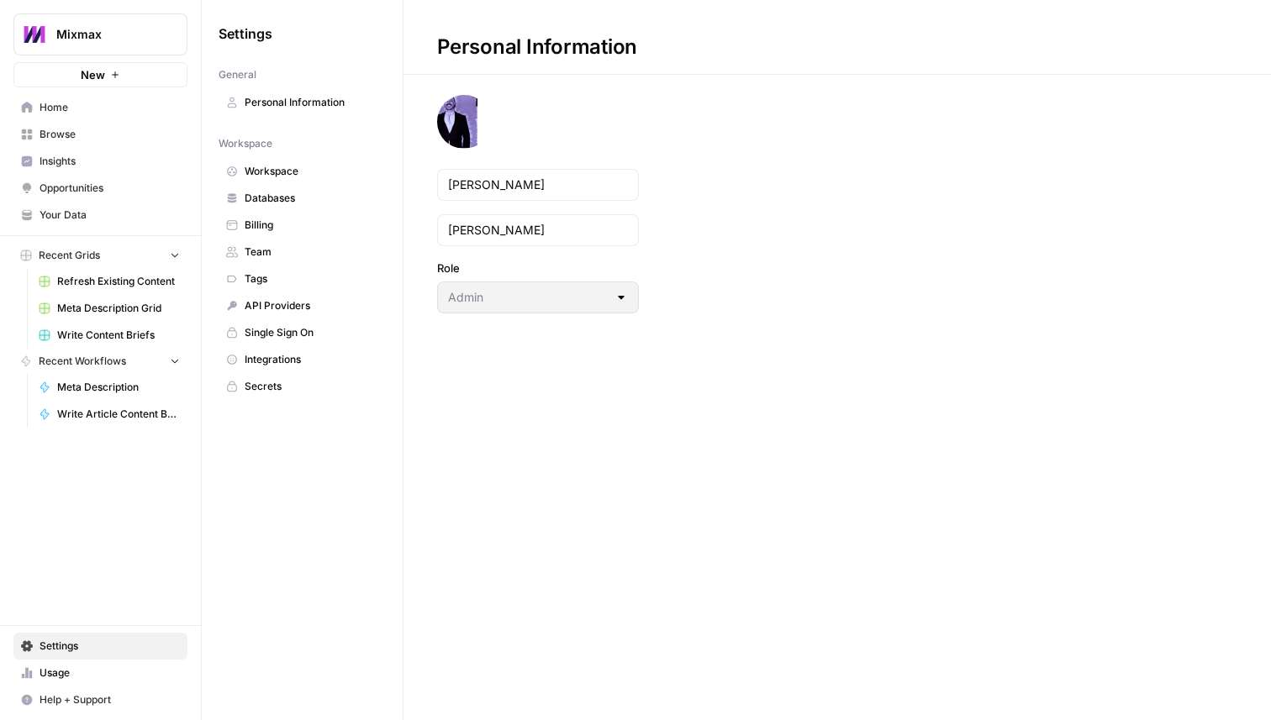
click at [269, 174] on span "Workspace" at bounding box center [312, 171] width 134 height 15
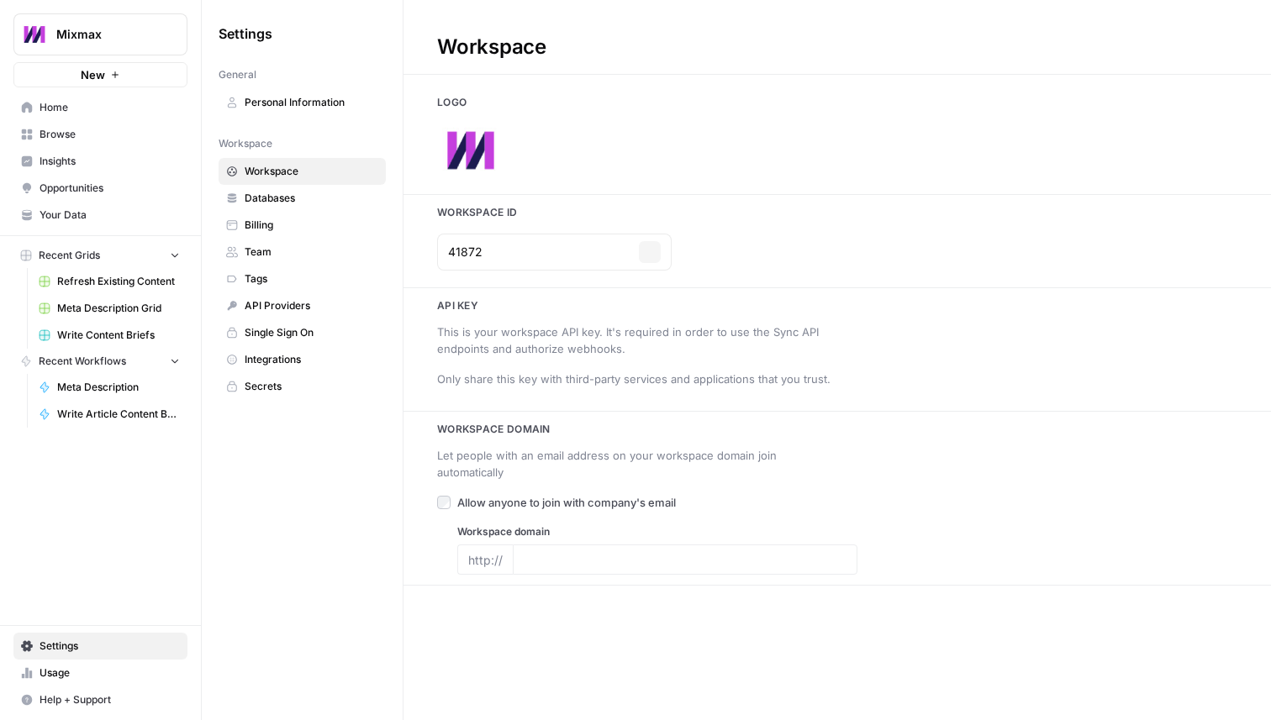
type input "[DOMAIN_NAME]"
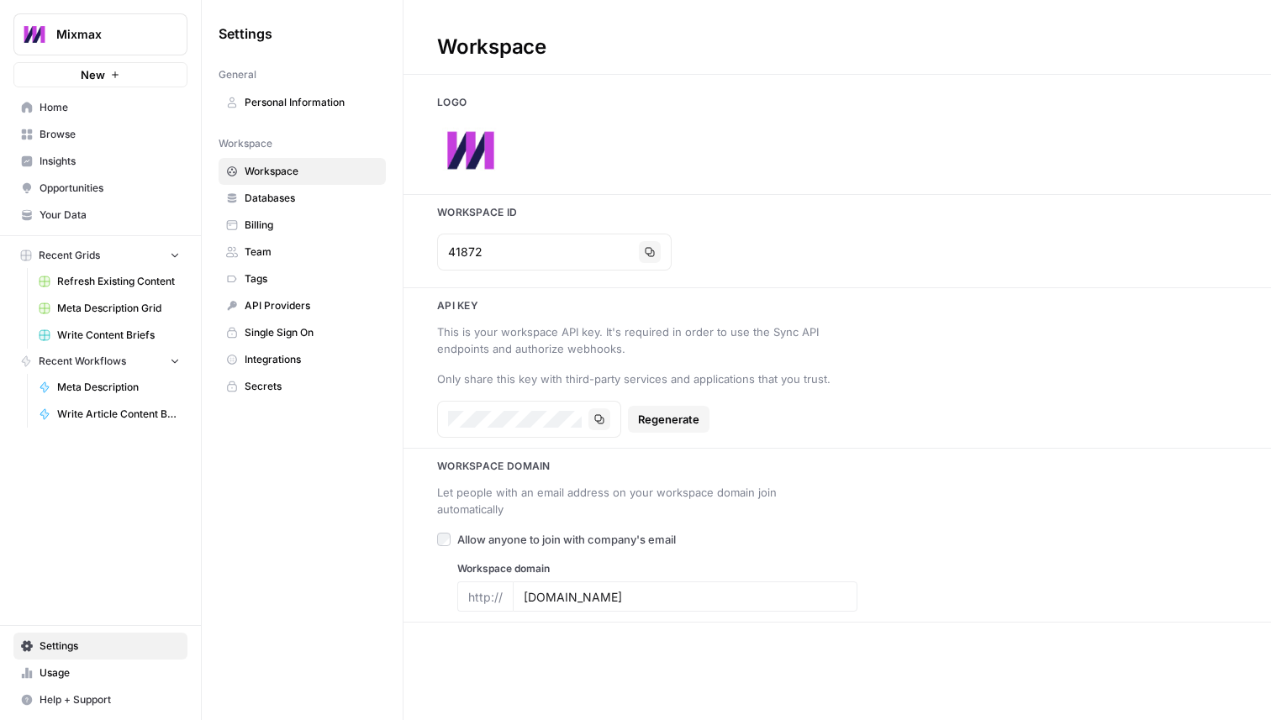
click at [272, 194] on span "Databases" at bounding box center [312, 198] width 134 height 15
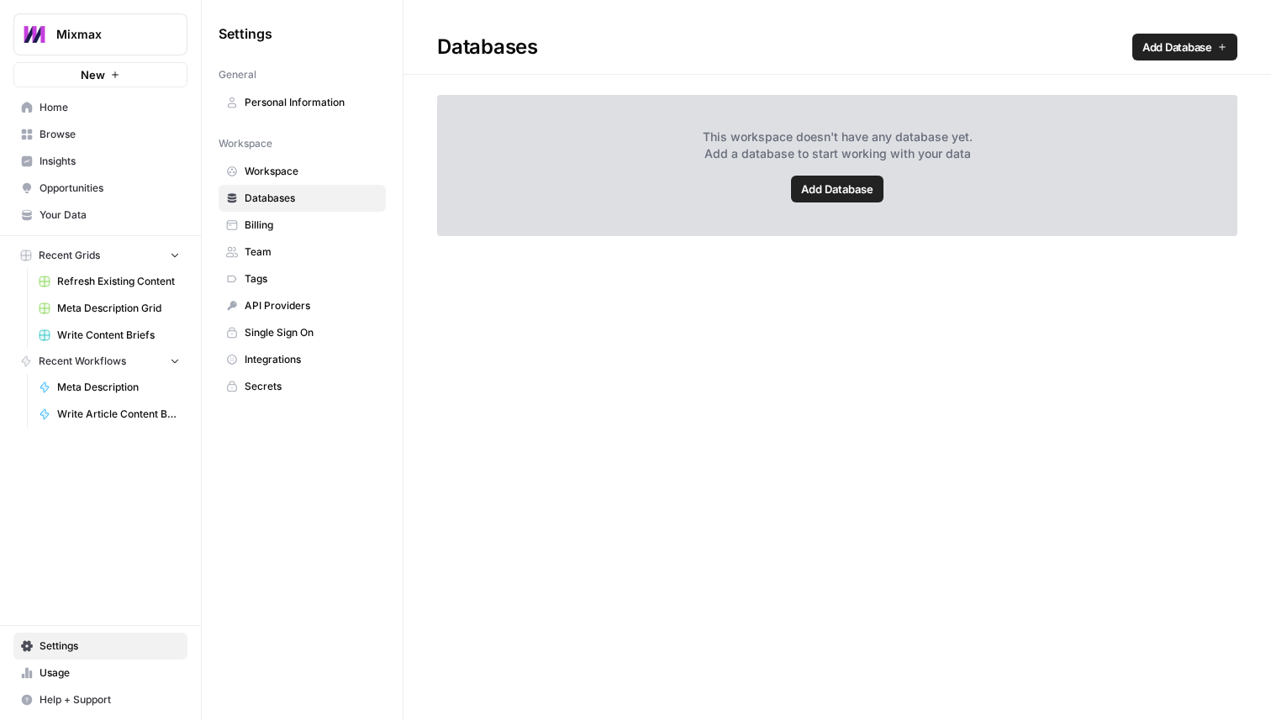
click at [74, 181] on span "Opportunities" at bounding box center [110, 188] width 140 height 15
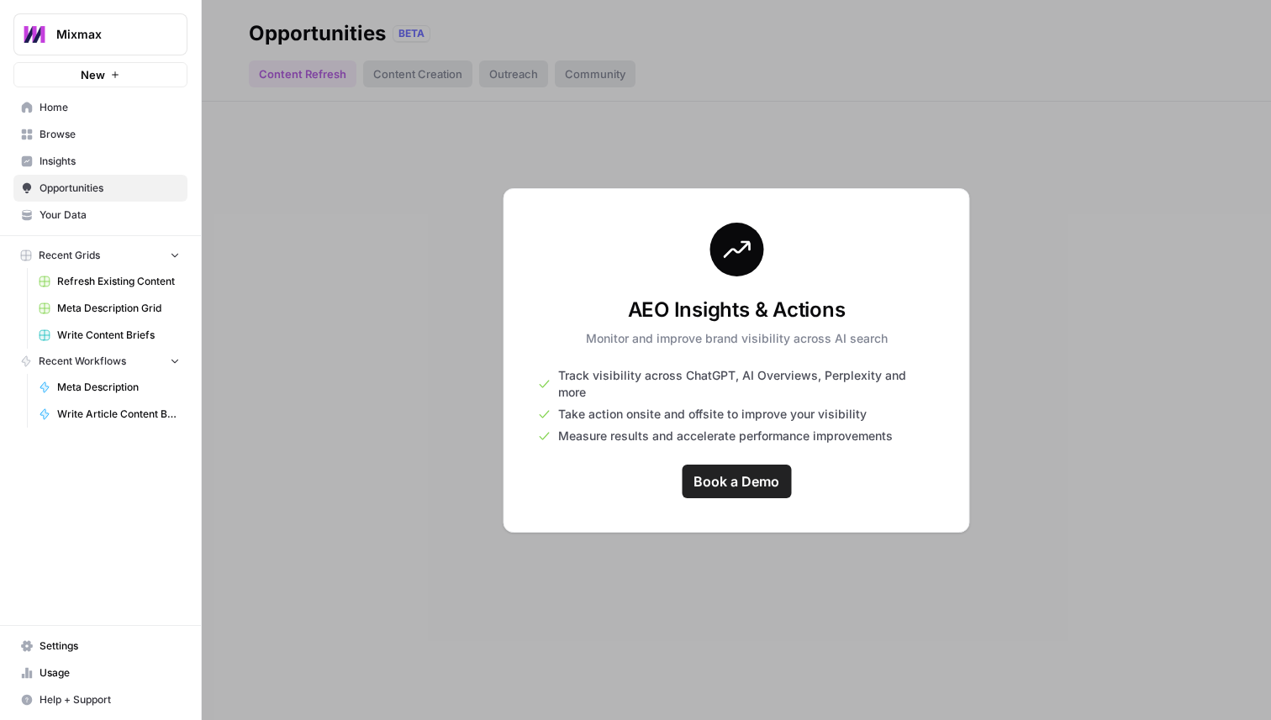
click at [736, 478] on span "Book a Demo" at bounding box center [736, 481] width 86 height 20
click at [368, 123] on div at bounding box center [736, 360] width 1069 height 720
click at [313, 65] on div at bounding box center [736, 360] width 1069 height 720
click at [93, 166] on span "Insights" at bounding box center [110, 161] width 140 height 15
click at [107, 140] on span "Browse" at bounding box center [110, 134] width 140 height 15
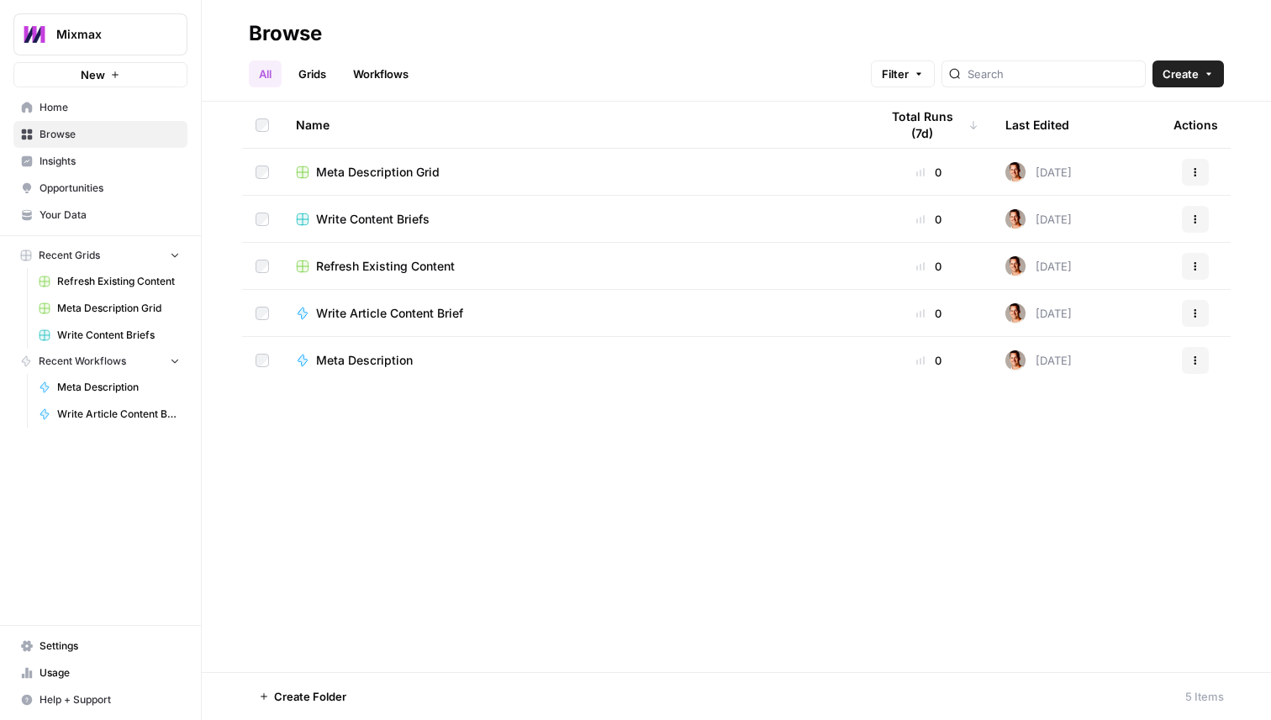
click at [81, 117] on link "Home" at bounding box center [100, 107] width 174 height 27
